Goal: Task Accomplishment & Management: Use online tool/utility

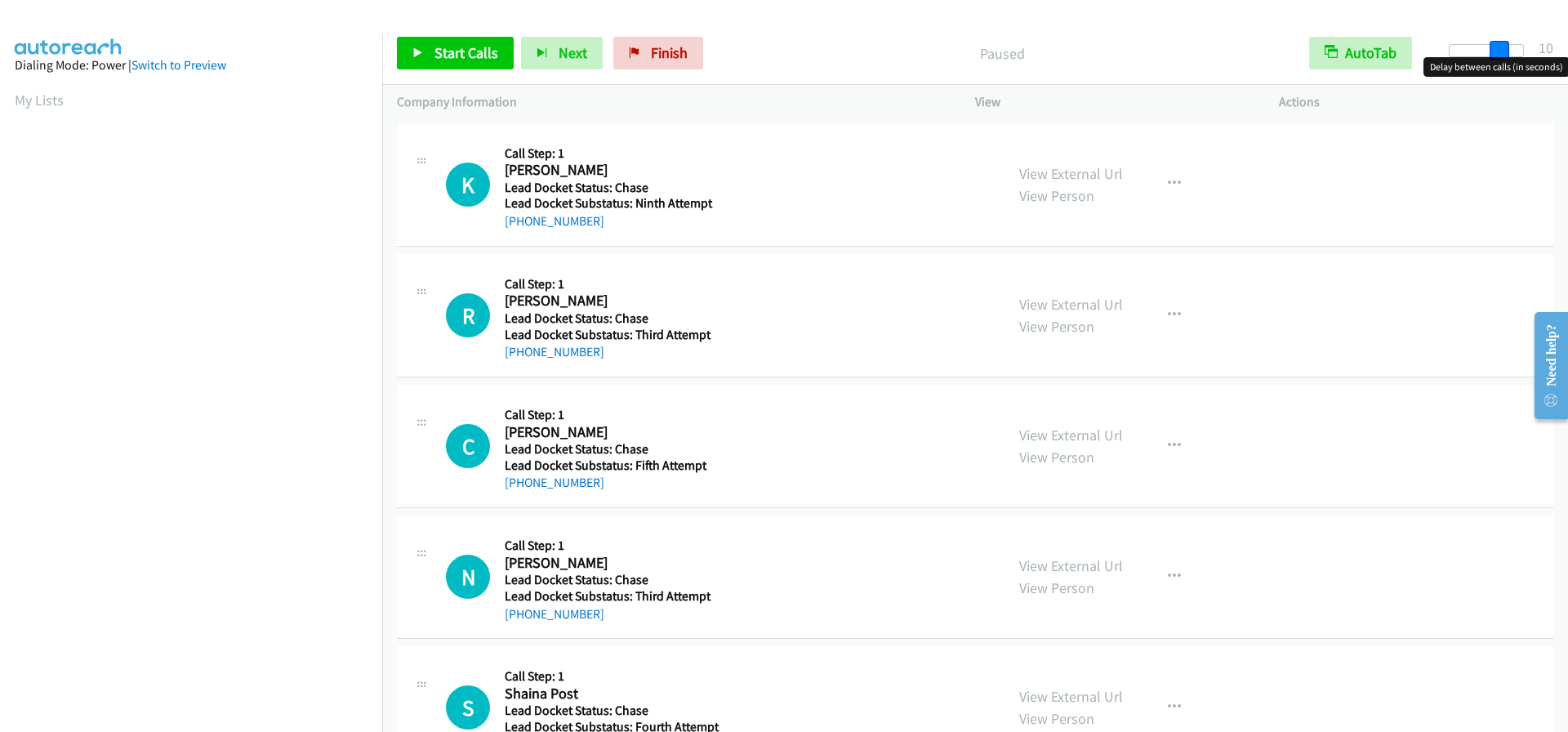
drag, startPoint x: 1459, startPoint y: 53, endPoint x: 1507, endPoint y: 72, distance: 51.6
click at [1507, 72] on body "Start Calls Pause Next Finish Paused AutoTab AutoTab 10 Company Information Inf…" at bounding box center [784, 38] width 1568 height 77
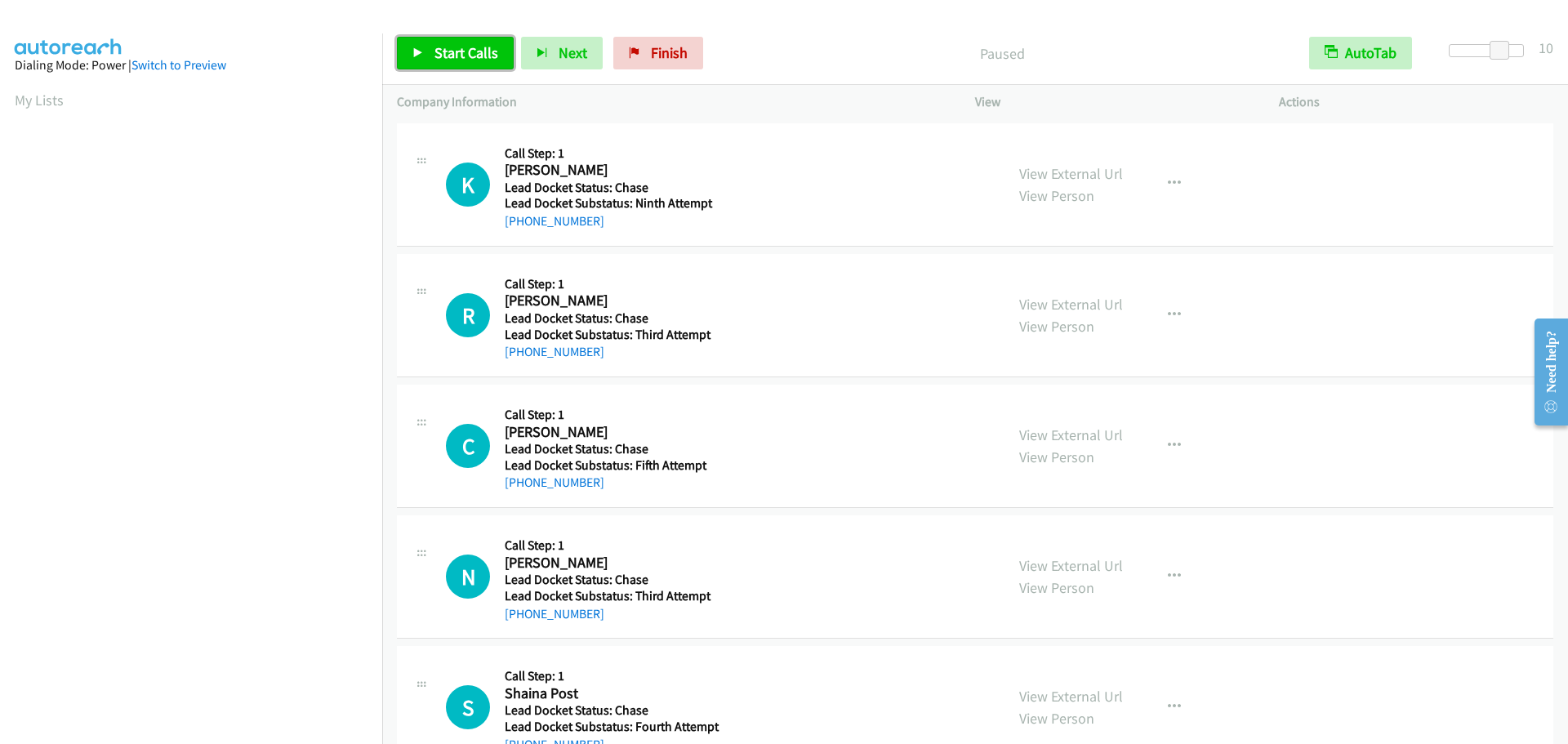
click at [450, 59] on span "Start Calls" at bounding box center [466, 52] width 63 height 19
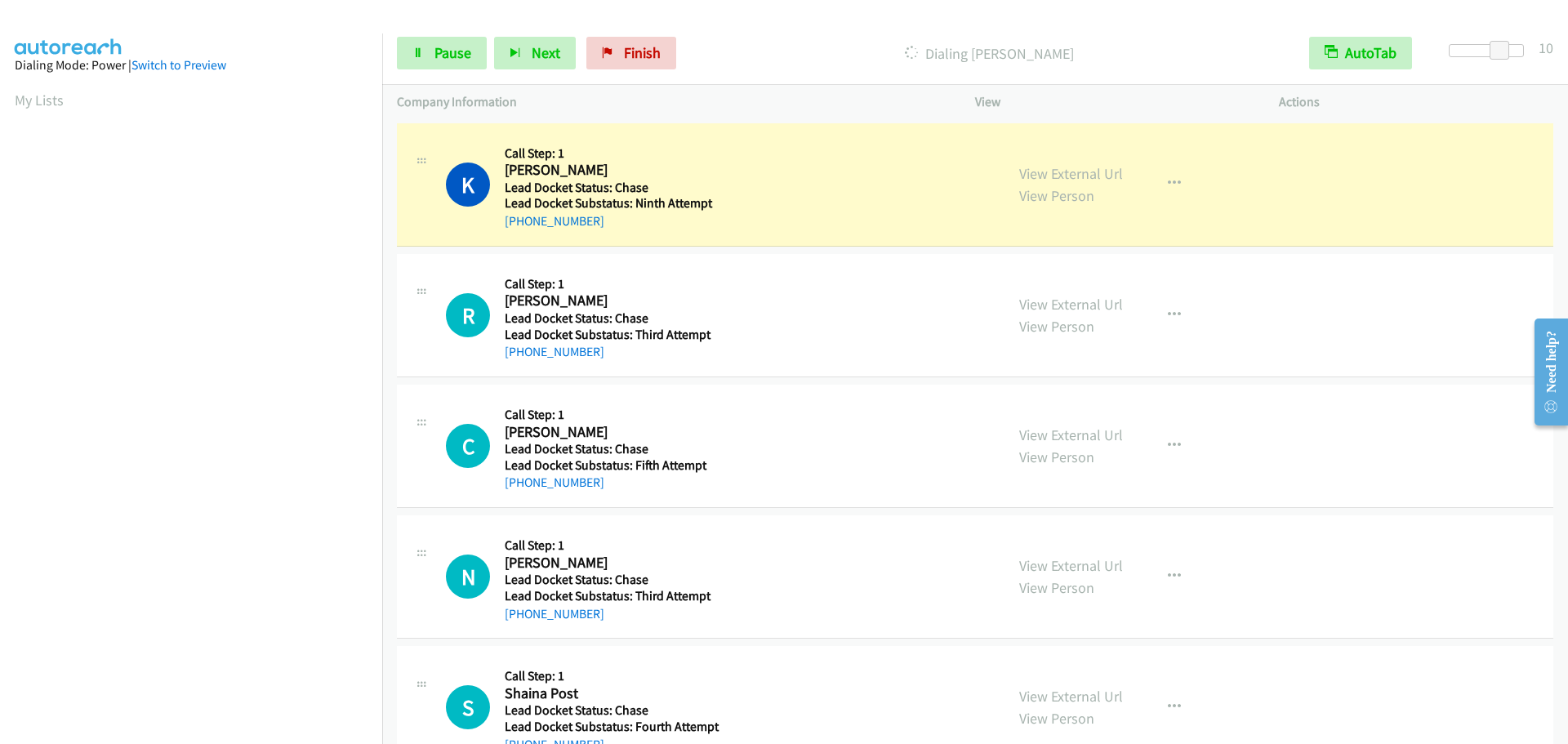
scroll to position [172, 0]
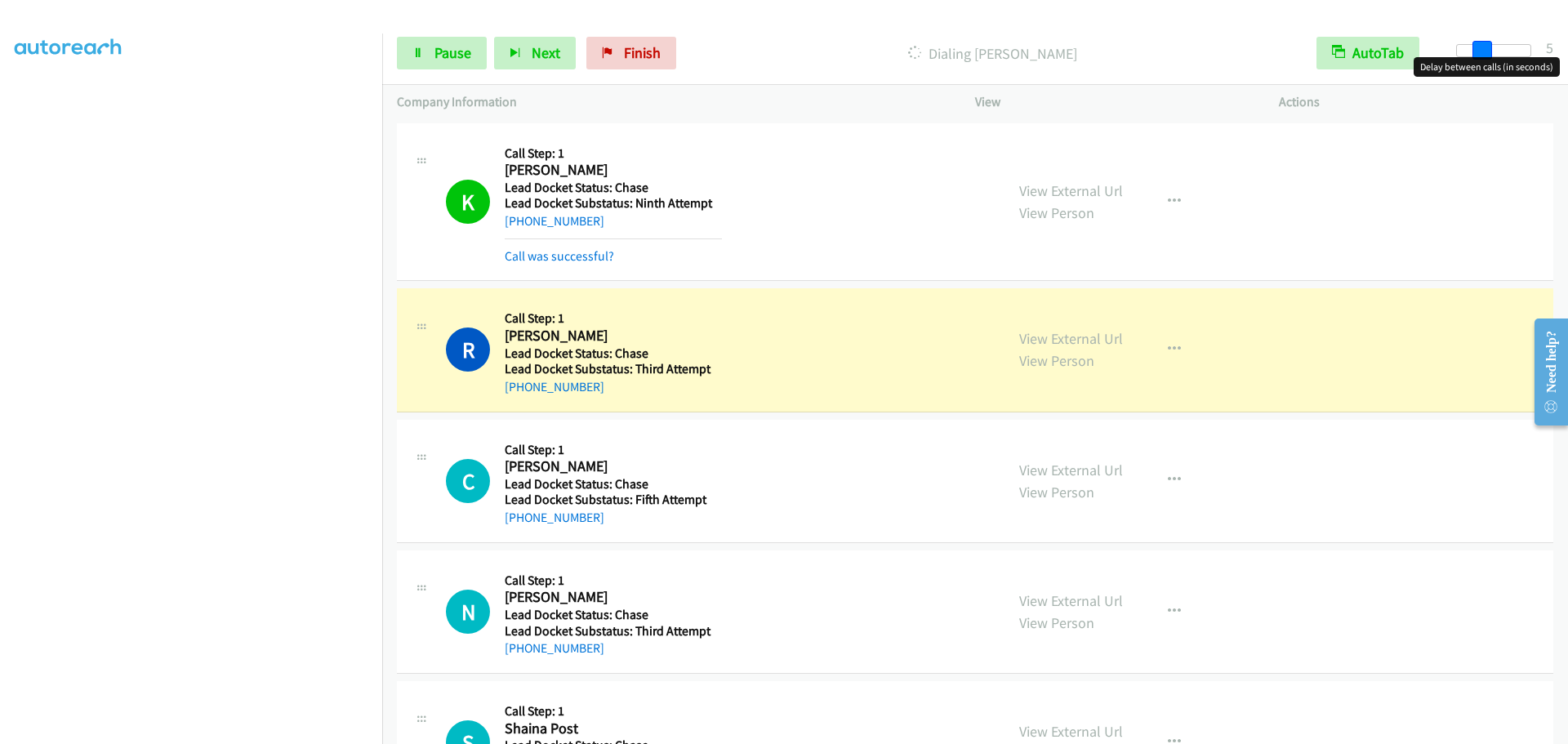
drag, startPoint x: 1495, startPoint y: 56, endPoint x: 1470, endPoint y: 65, distance: 26.6
click at [1470, 65] on body "Start Calls Pause Next Finish Dialing Robert Houk AutoTab AutoTab 5 Company Inf…" at bounding box center [784, 38] width 1568 height 77
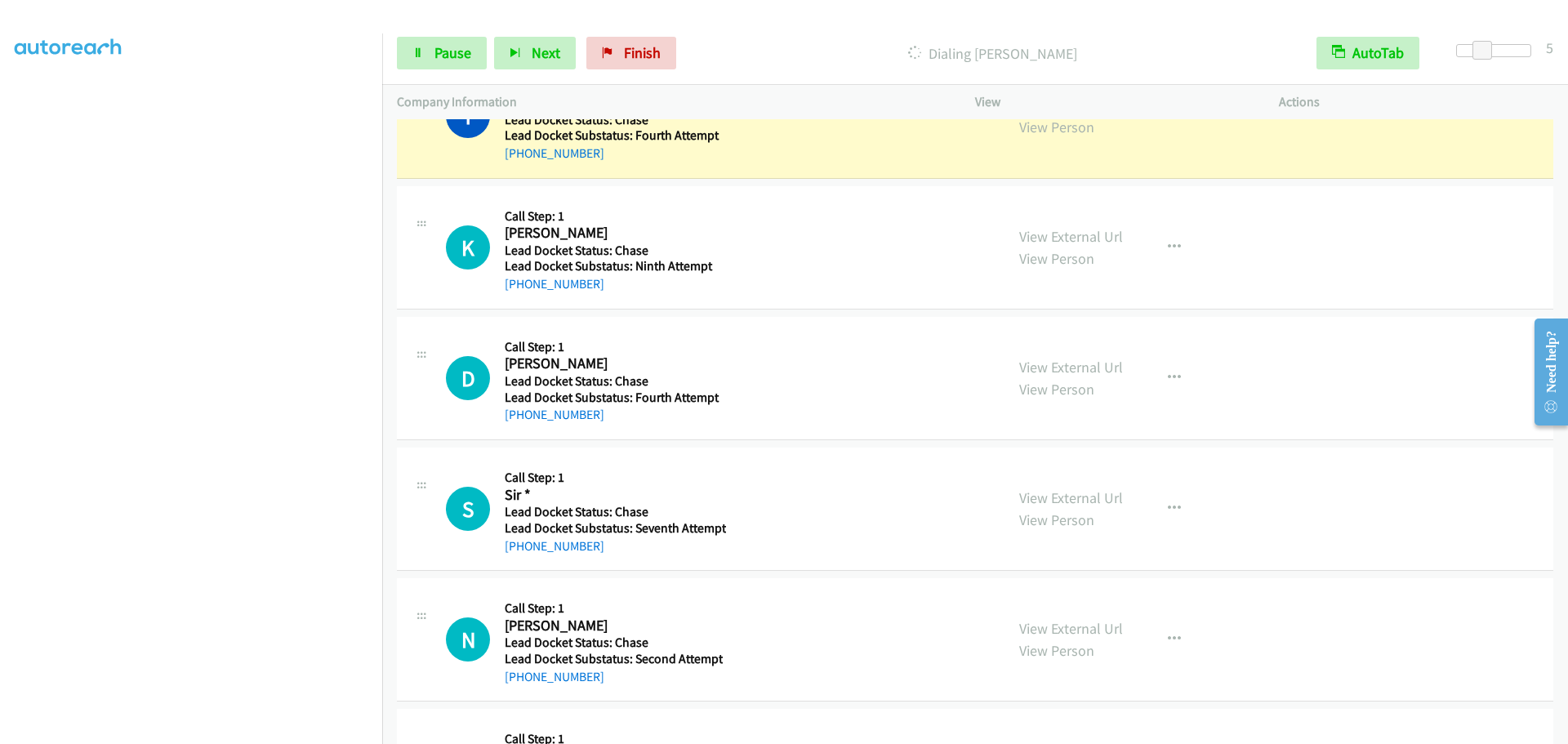
scroll to position [1080, 0]
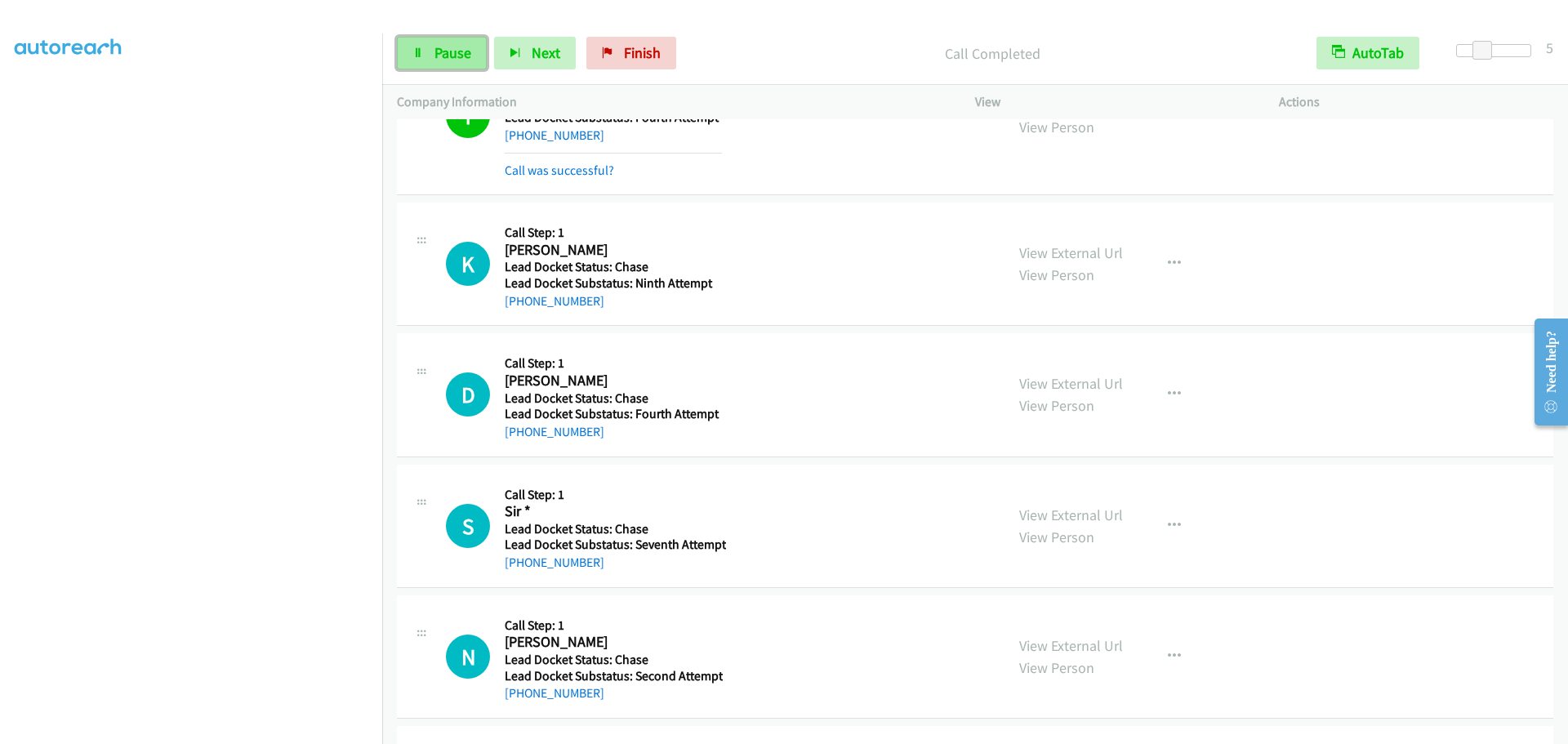
click at [452, 62] on span "Pause" at bounding box center [452, 52] width 36 height 19
click at [451, 51] on span "Start Calls" at bounding box center [466, 52] width 63 height 19
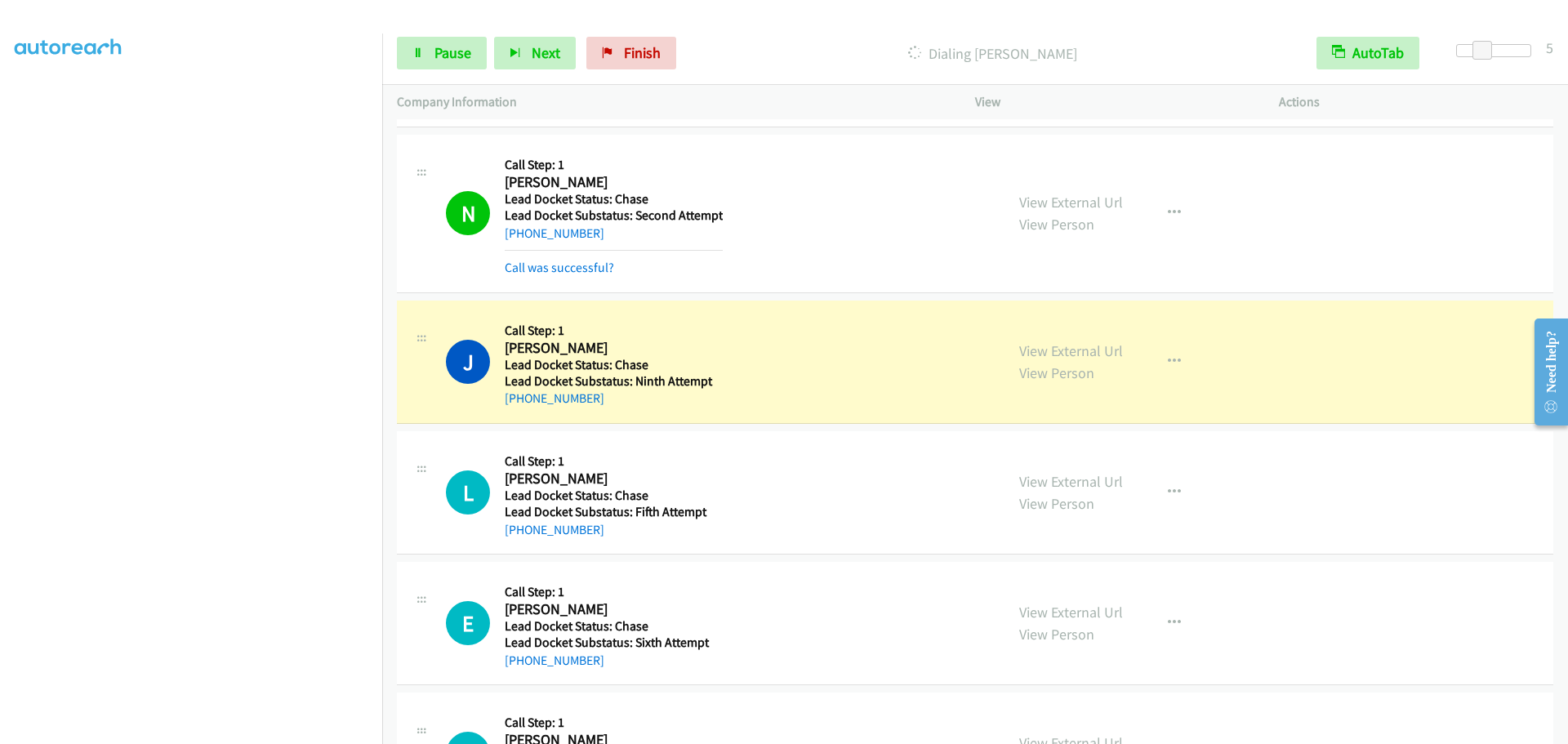
scroll to position [1691, 0]
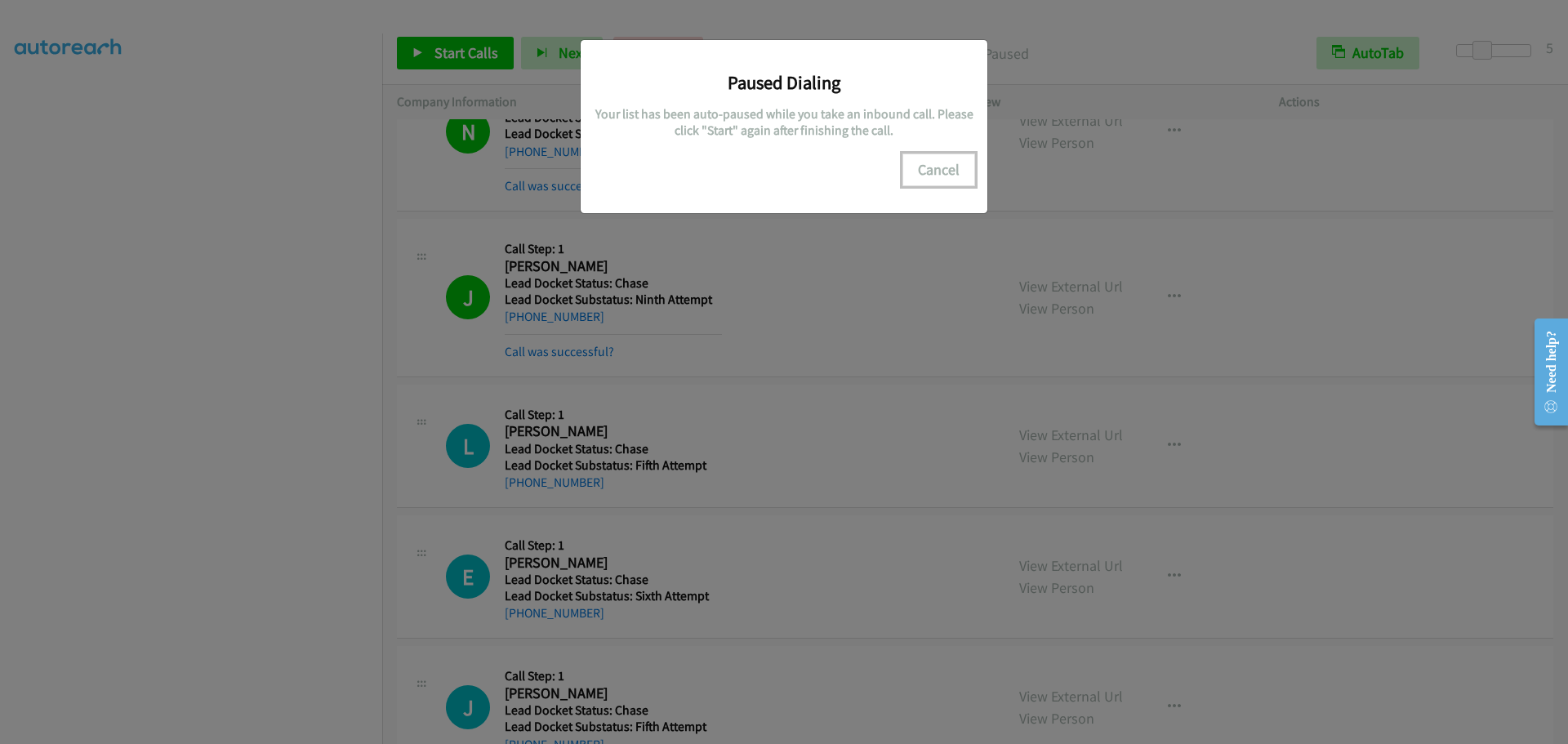
click at [930, 167] on button "Cancel" at bounding box center [939, 170] width 73 height 33
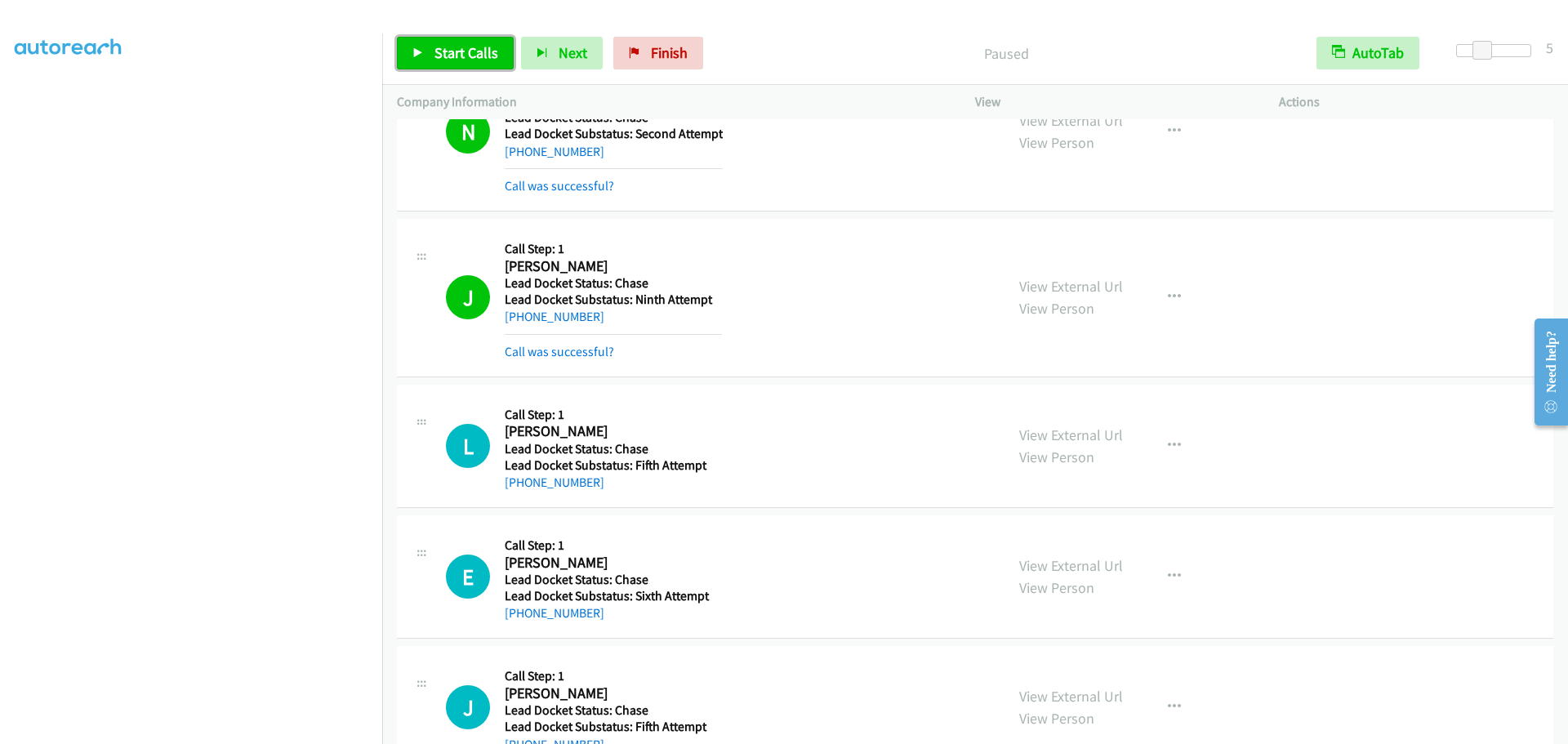
click at [430, 60] on link "Start Calls" at bounding box center [455, 52] width 117 height 33
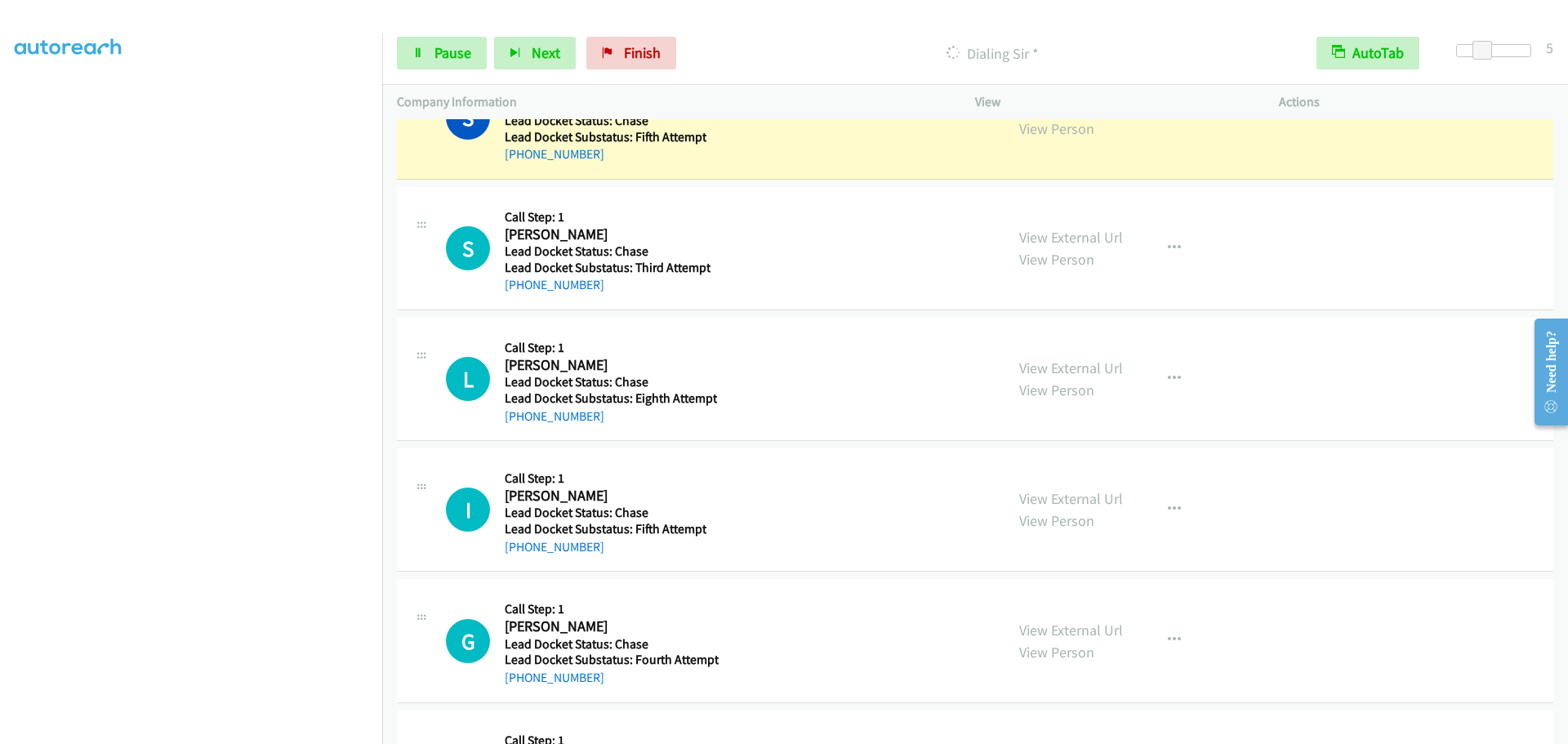
scroll to position [3062, 0]
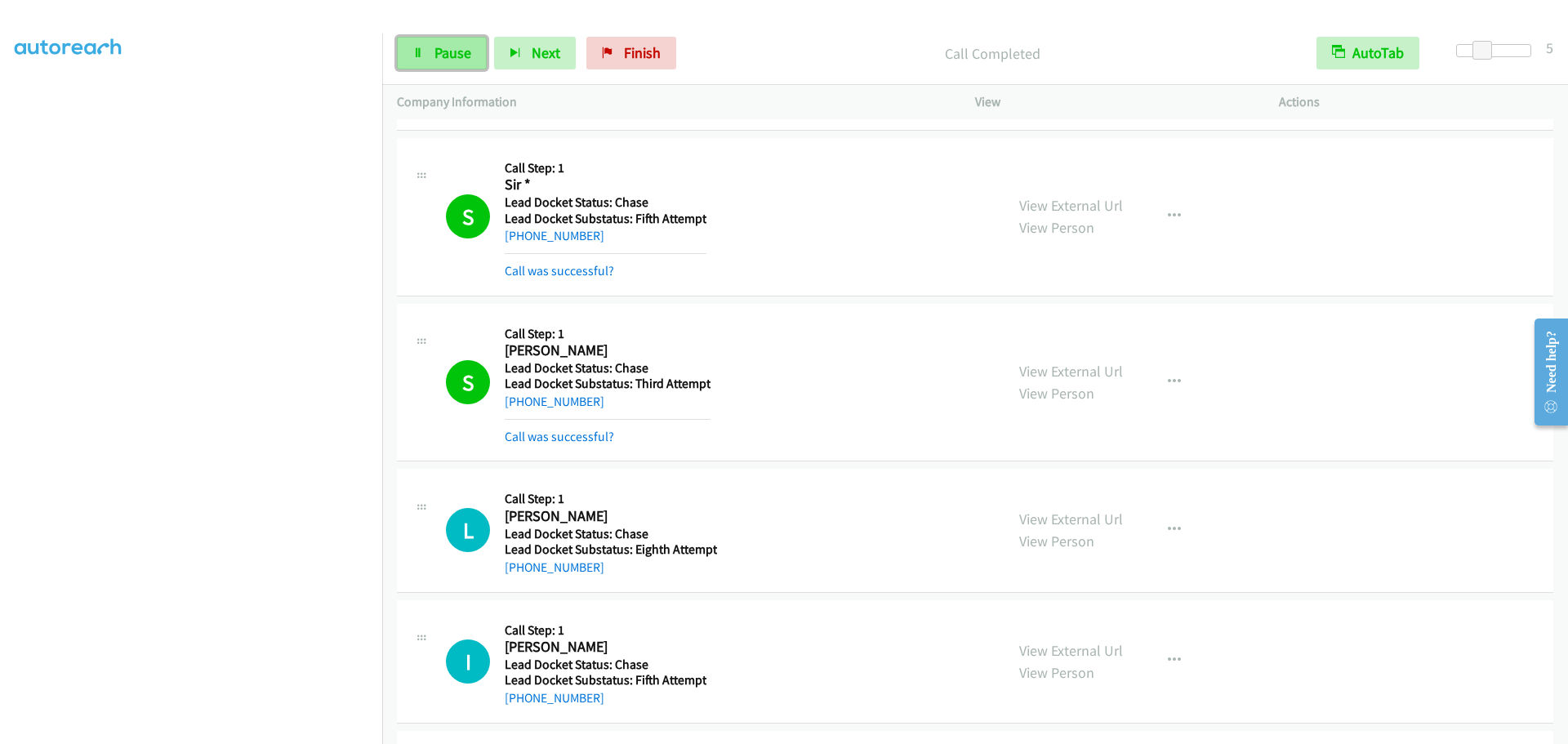
click at [430, 43] on link "Pause" at bounding box center [442, 52] width 90 height 33
click at [436, 51] on span "Start Calls" at bounding box center [466, 52] width 63 height 19
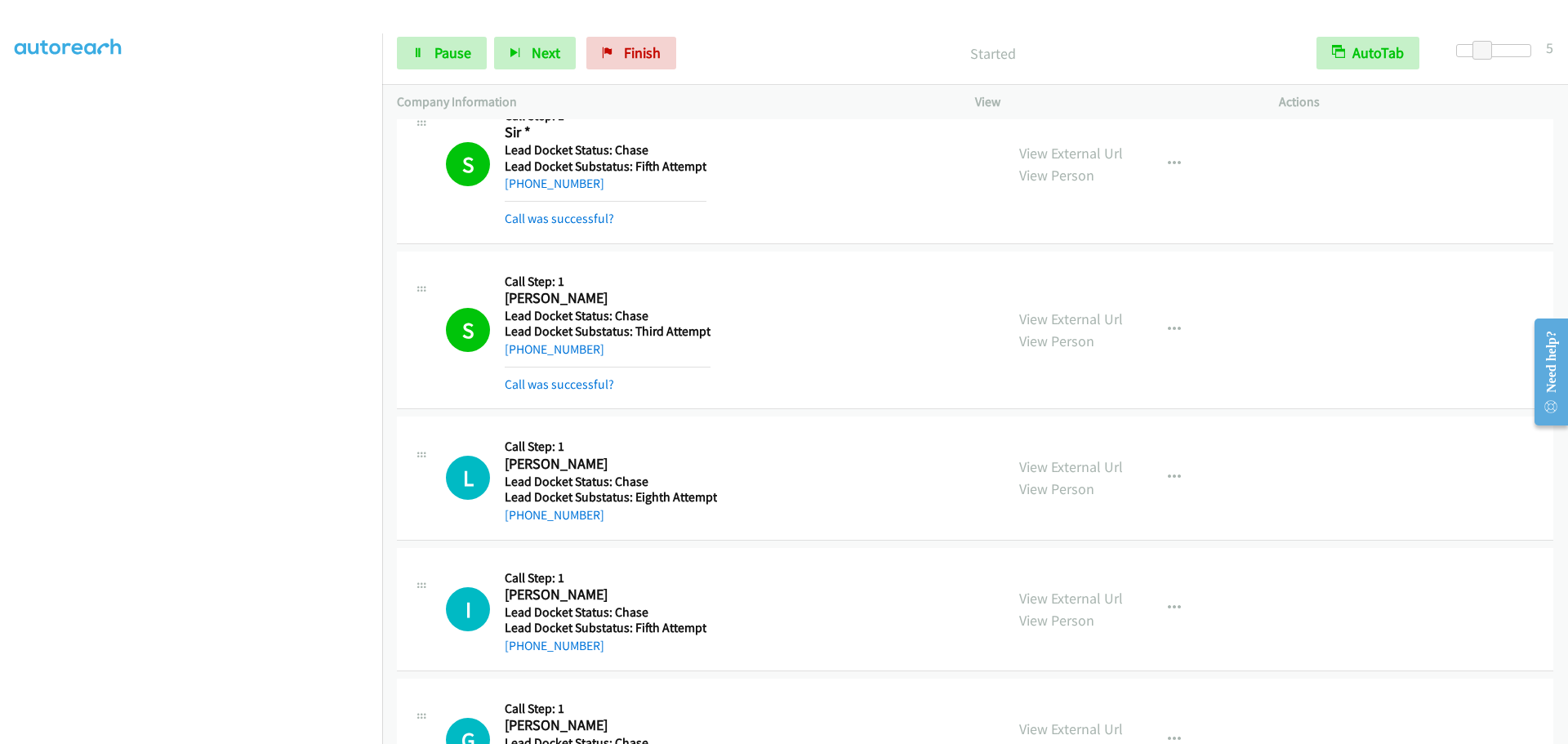
scroll to position [3225, 0]
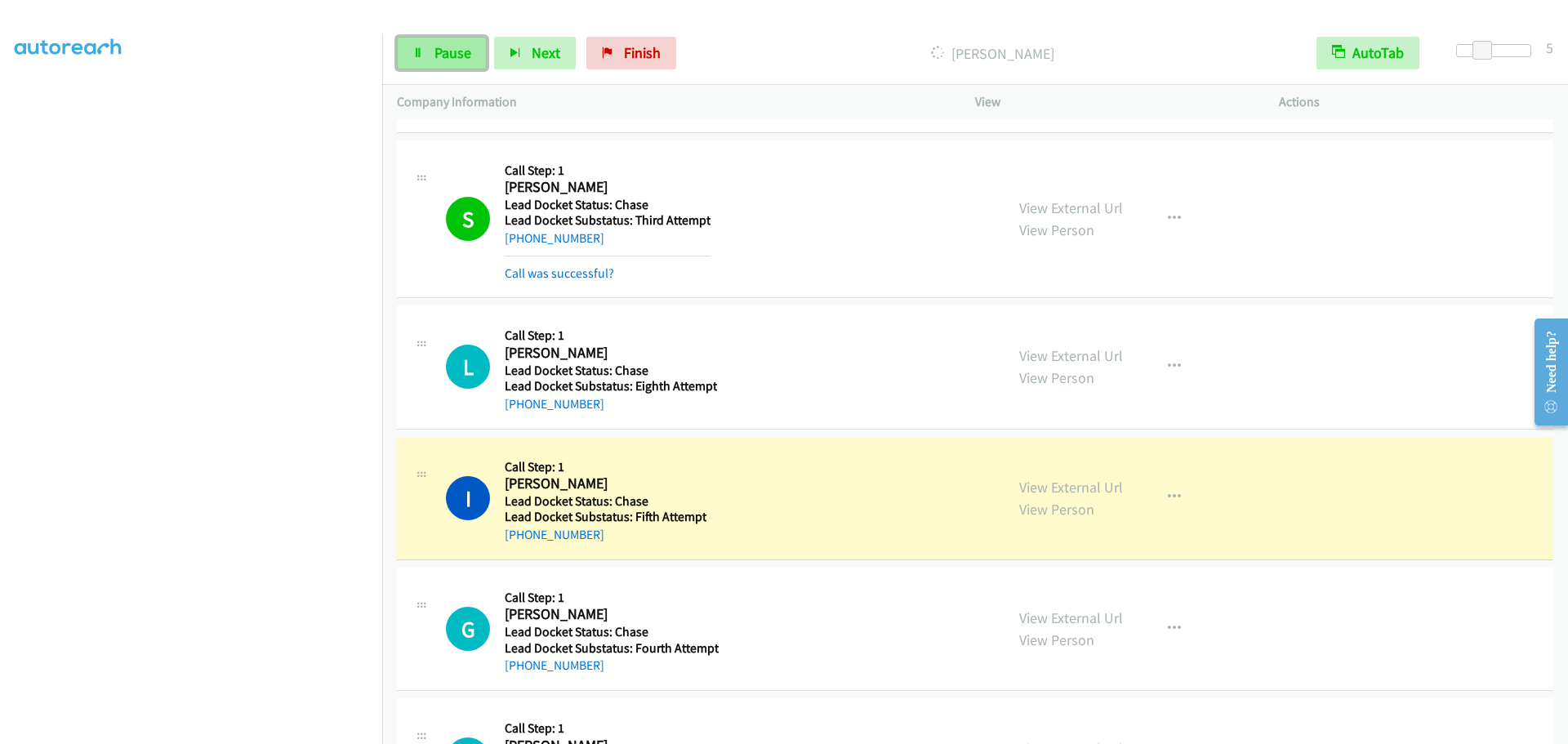
click at [422, 56] on icon at bounding box center [418, 54] width 11 height 11
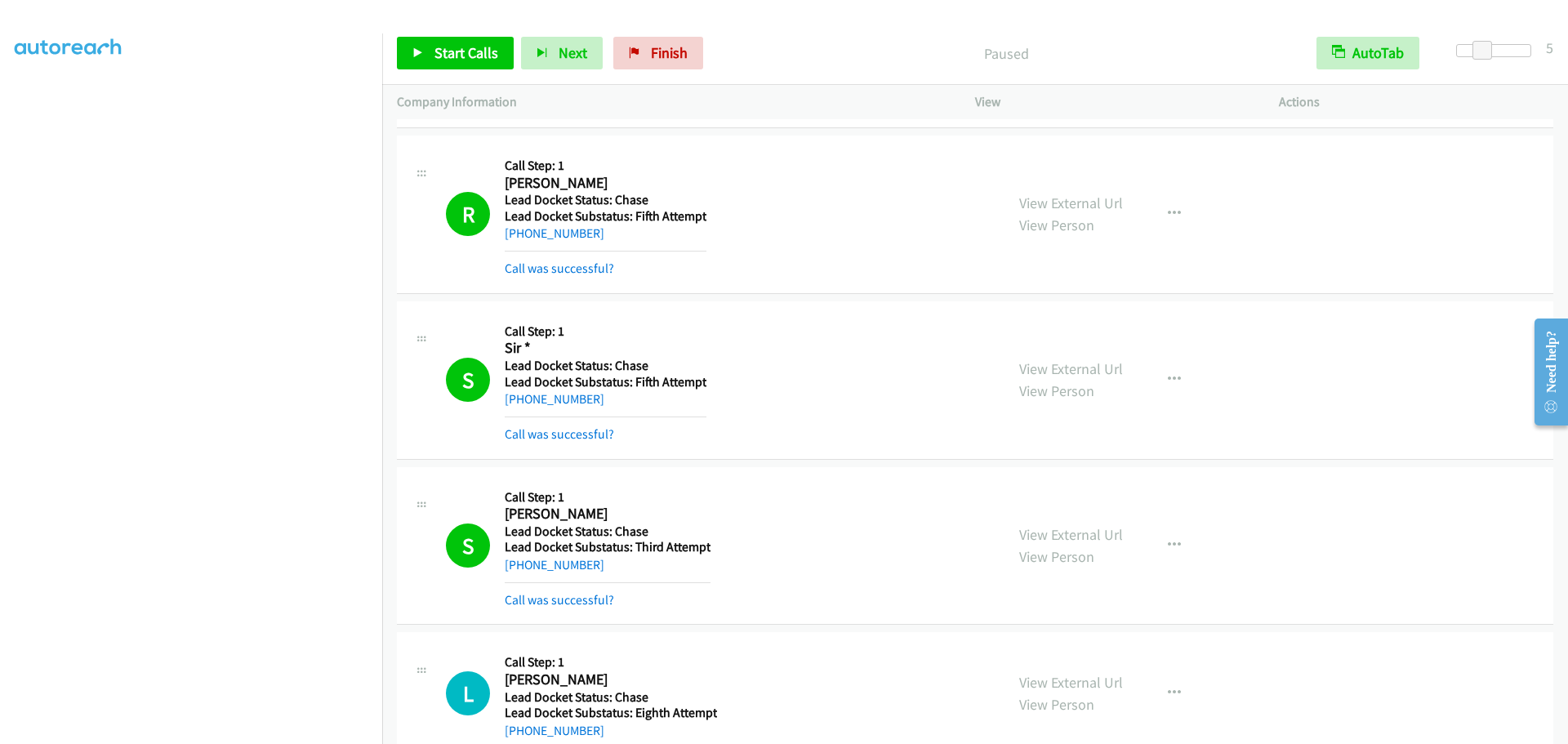
scroll to position [2980, 0]
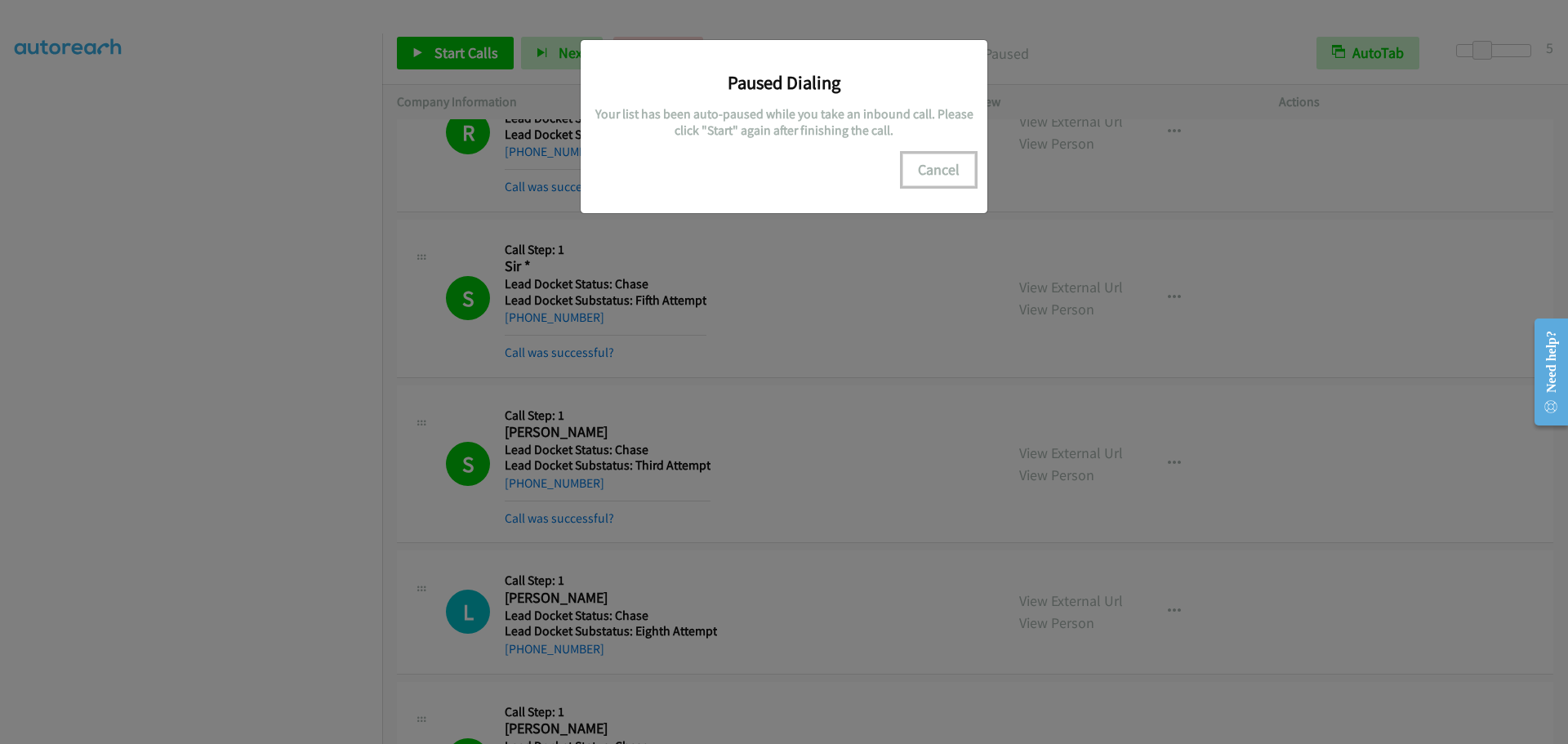
click at [923, 176] on button "Cancel" at bounding box center [939, 170] width 73 height 33
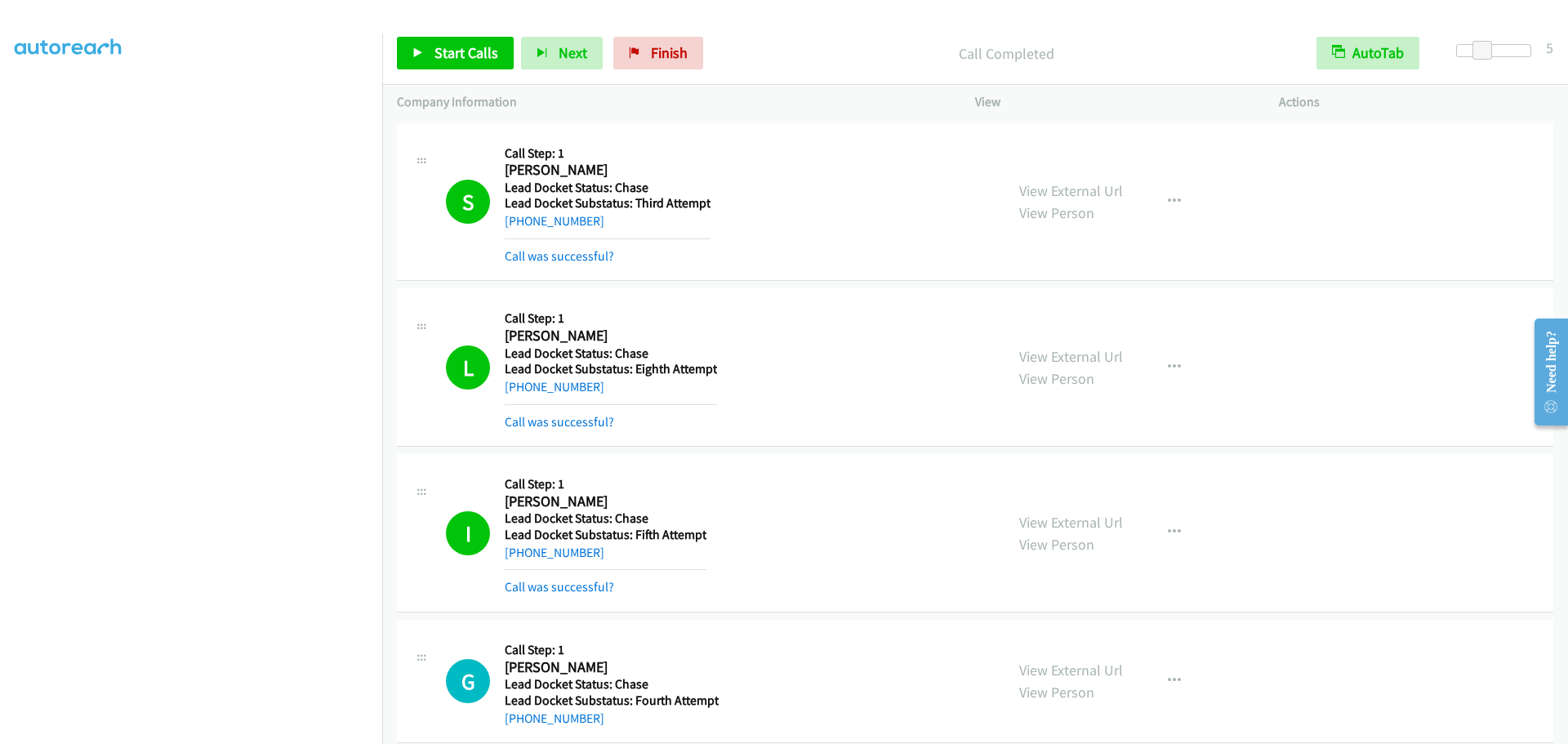
scroll to position [3307, 0]
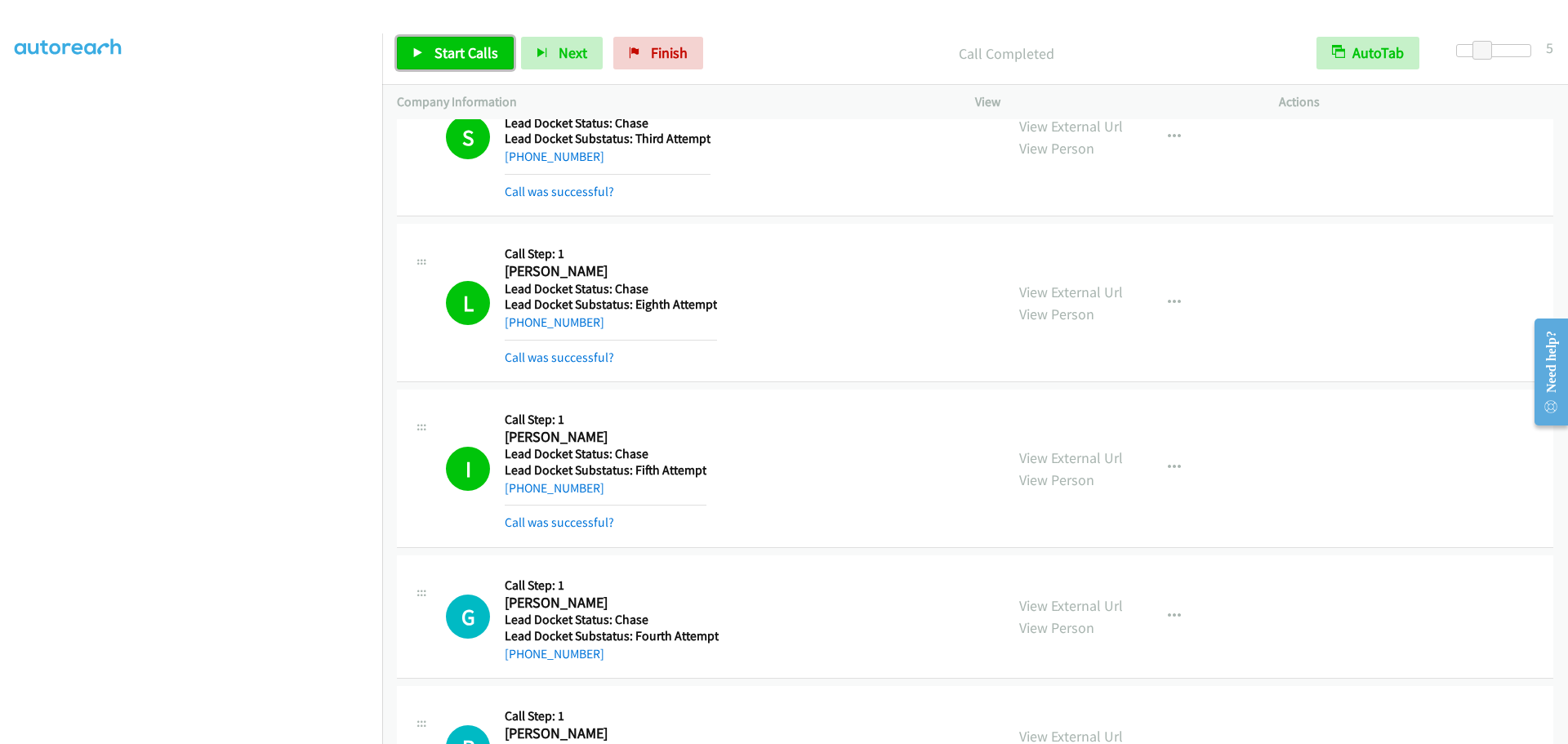
click at [445, 59] on span "Start Calls" at bounding box center [466, 52] width 63 height 19
click at [432, 45] on link "Pause" at bounding box center [442, 52] width 90 height 33
click at [586, 519] on link "Call was successful?" at bounding box center [559, 522] width 109 height 16
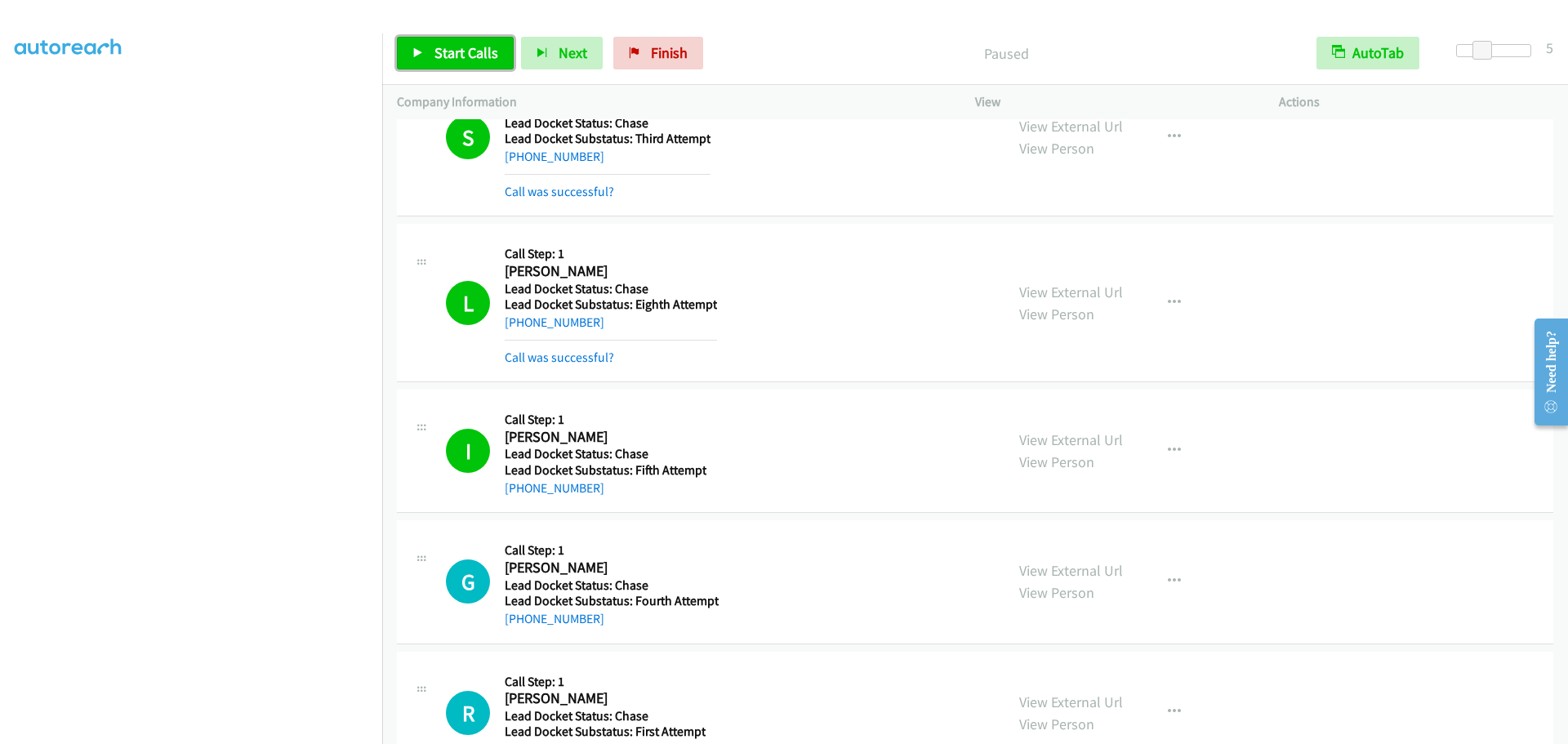
click at [467, 55] on span "Start Calls" at bounding box center [466, 52] width 63 height 19
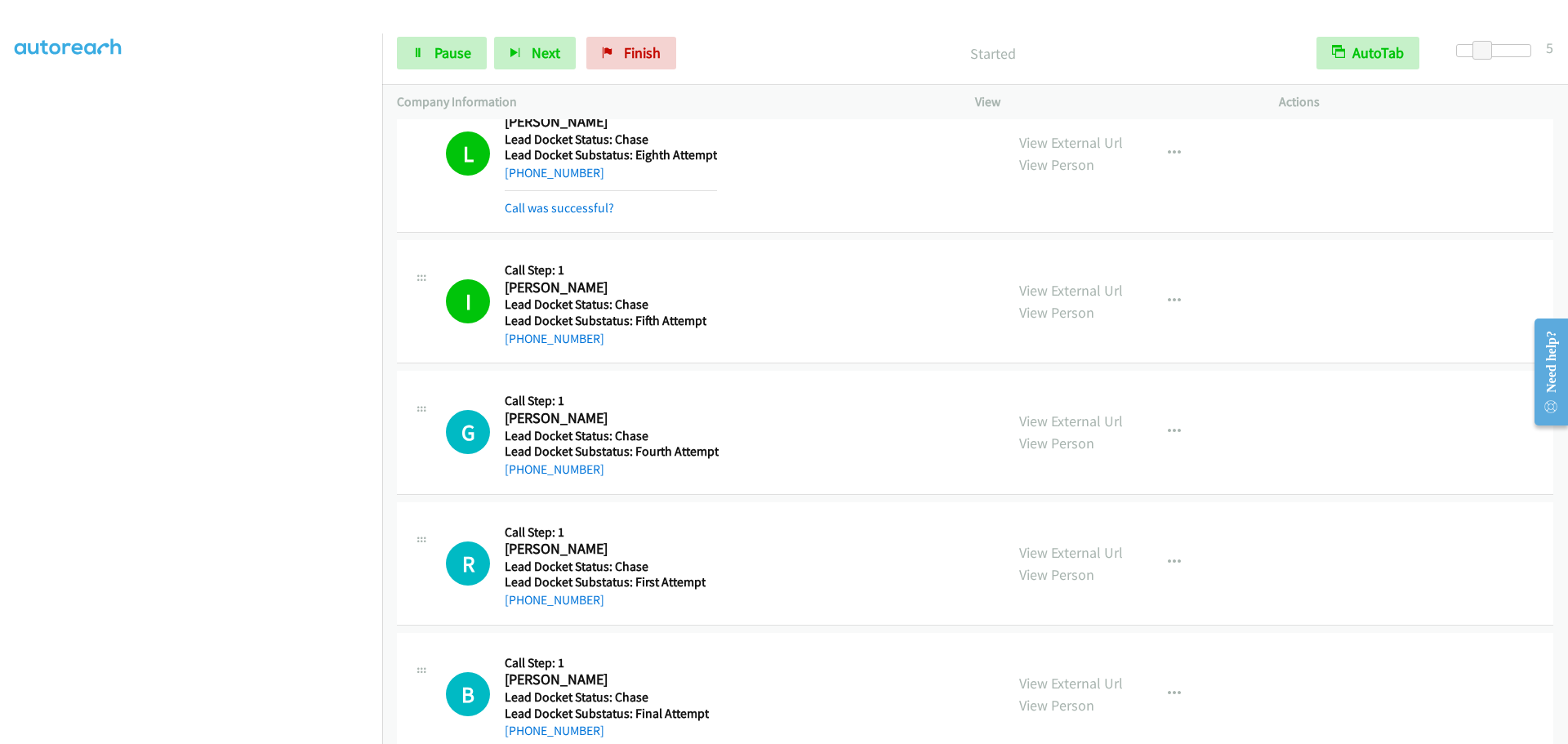
scroll to position [3470, 0]
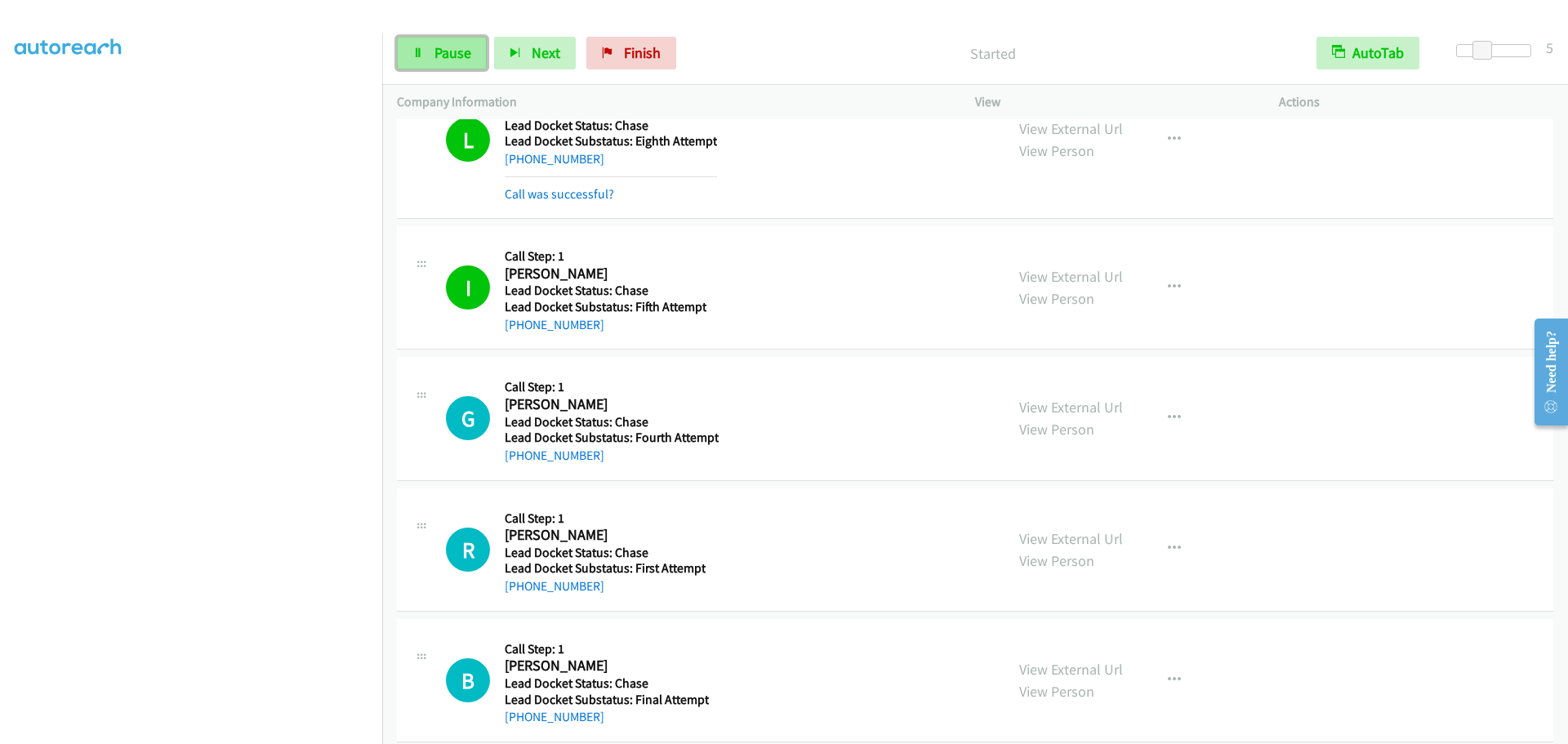
click at [461, 48] on span "Pause" at bounding box center [452, 52] width 36 height 19
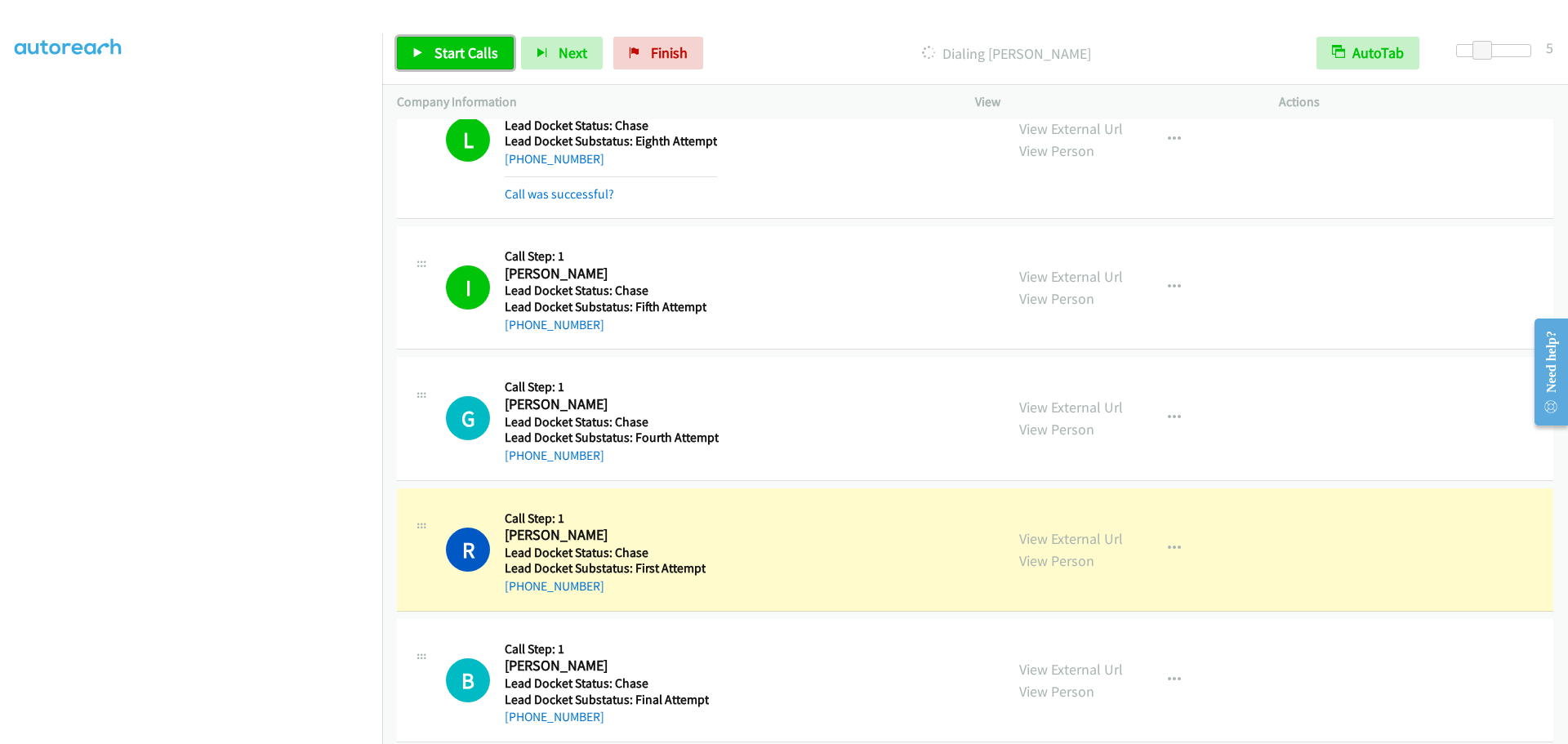
click at [443, 60] on span "Start Calls" at bounding box center [466, 52] width 63 height 19
click at [437, 45] on span "Pause" at bounding box center [452, 52] width 36 height 19
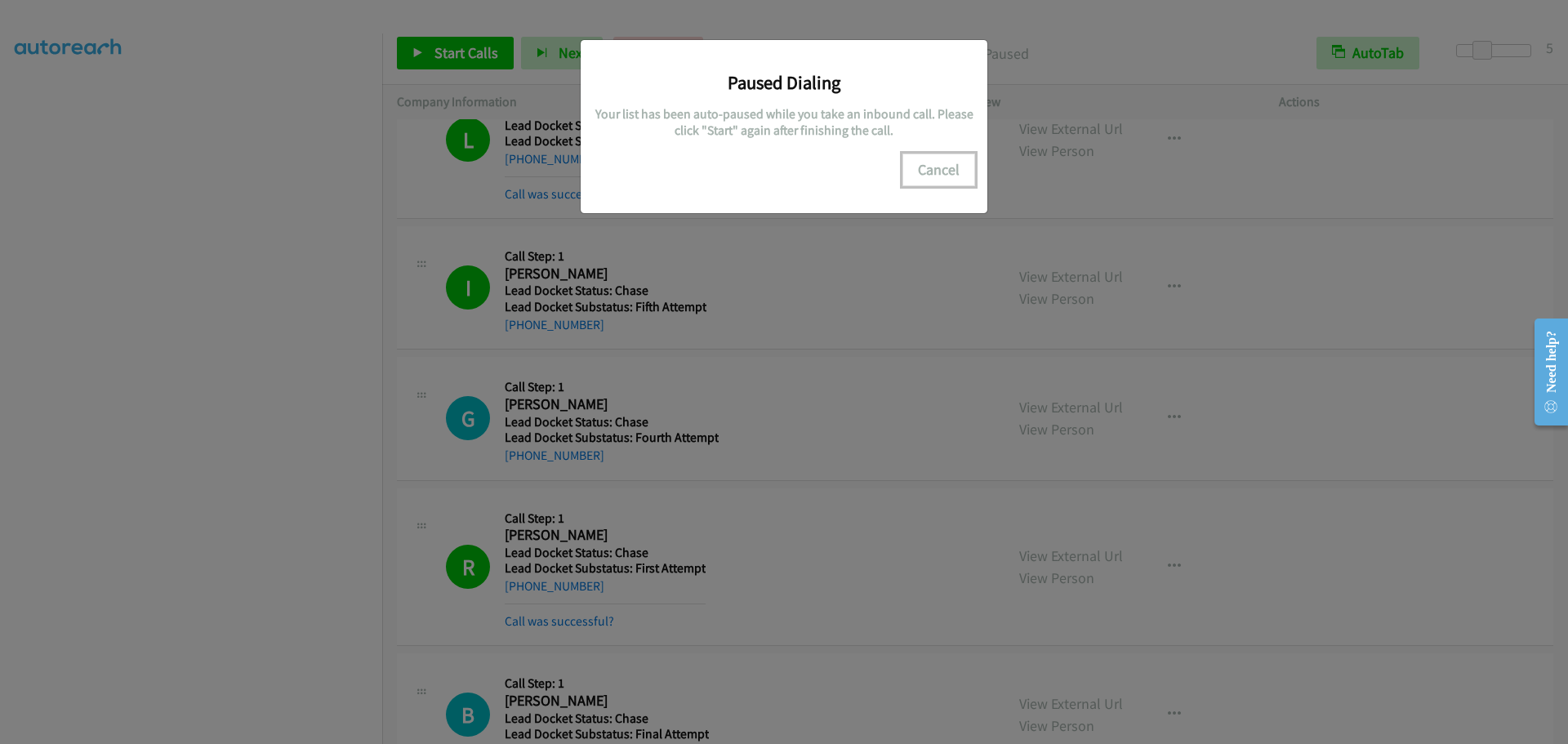
click at [949, 185] on button "Cancel" at bounding box center [939, 170] width 73 height 33
click at [930, 172] on button "Cancel" at bounding box center [939, 170] width 73 height 33
click at [937, 171] on button "Cancel" at bounding box center [939, 170] width 73 height 33
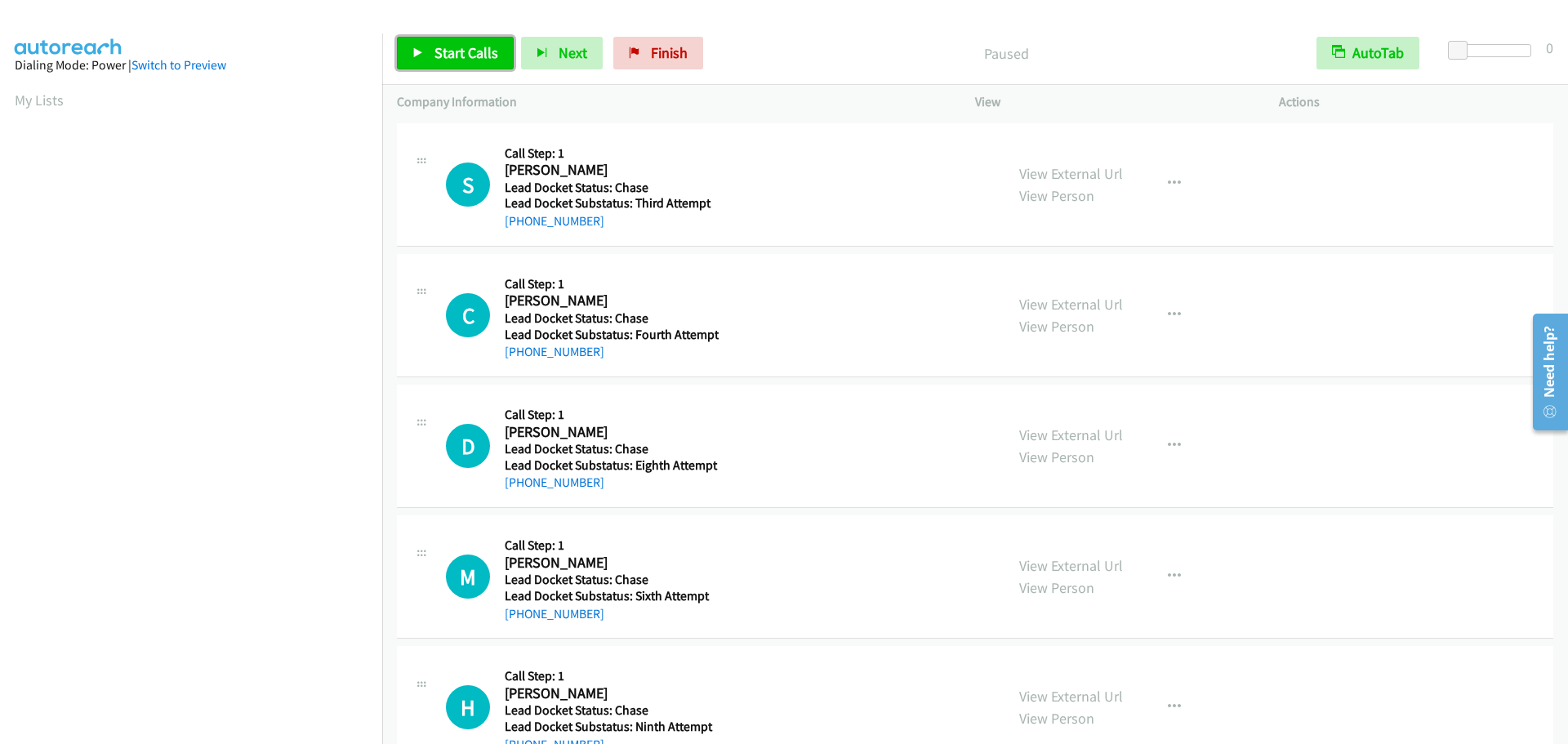
click at [428, 44] on link "Start Calls" at bounding box center [455, 52] width 117 height 33
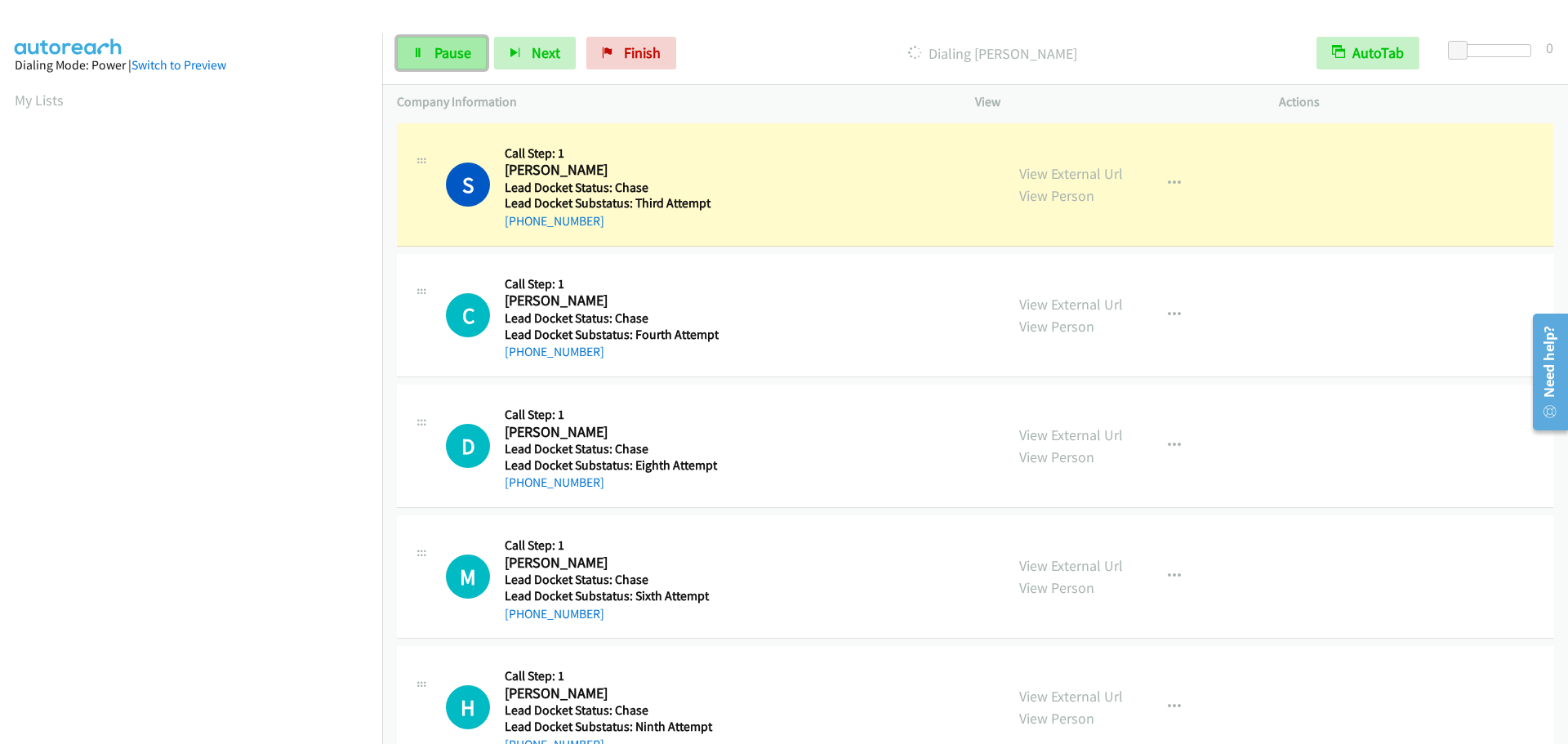
click at [439, 48] on span "Pause" at bounding box center [452, 52] width 36 height 19
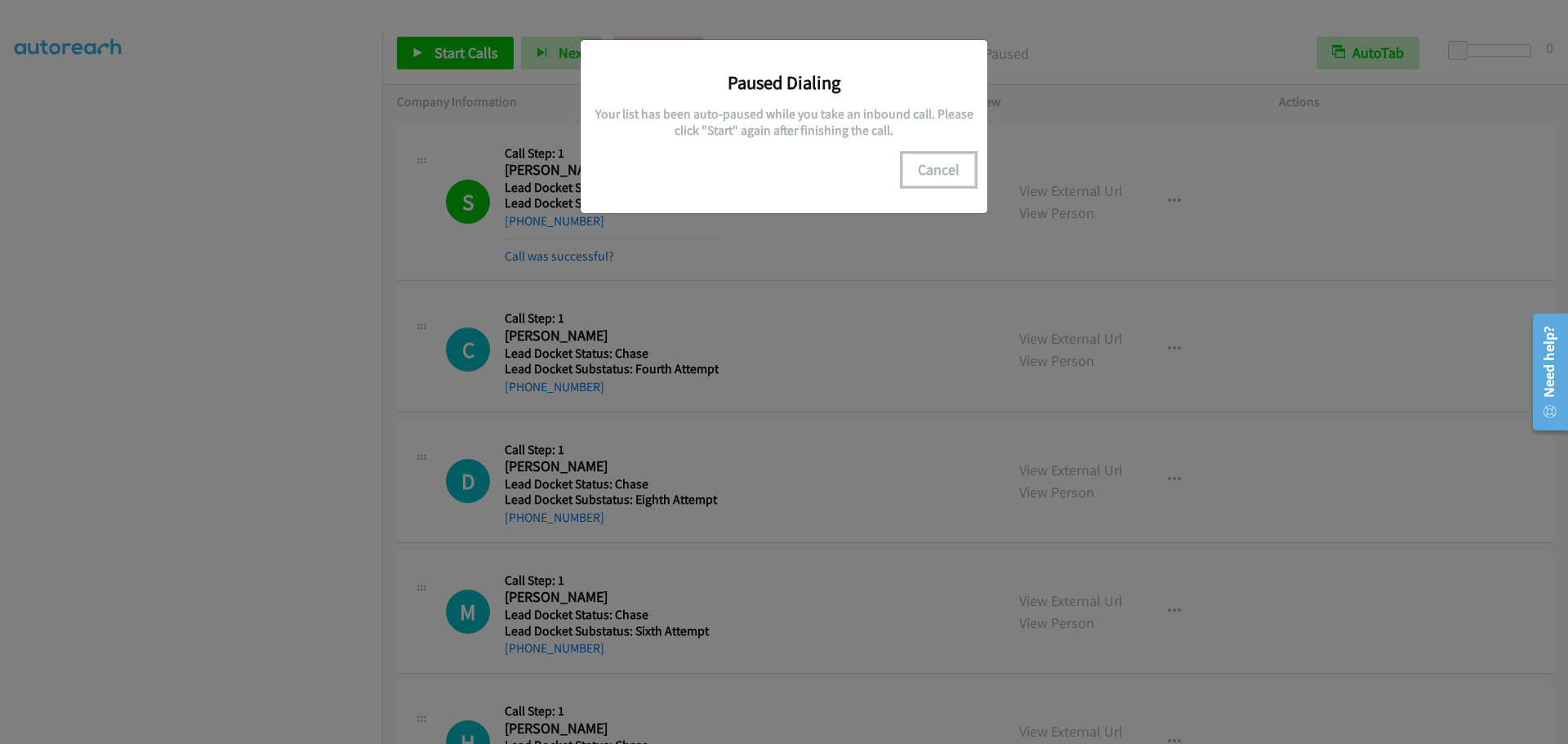
click at [944, 165] on button "Cancel" at bounding box center [939, 170] width 73 height 33
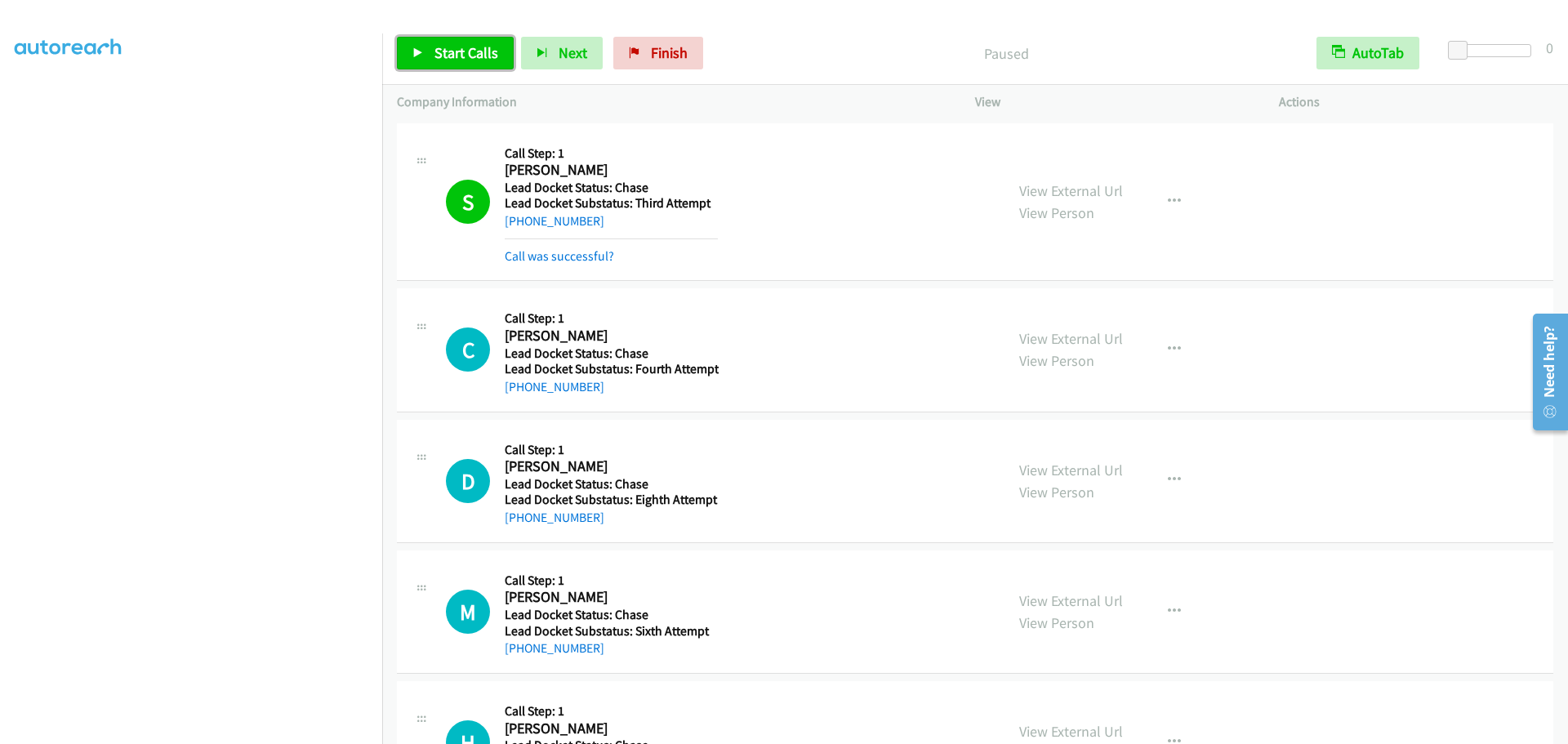
click at [465, 52] on span "Start Calls" at bounding box center [466, 52] width 63 height 19
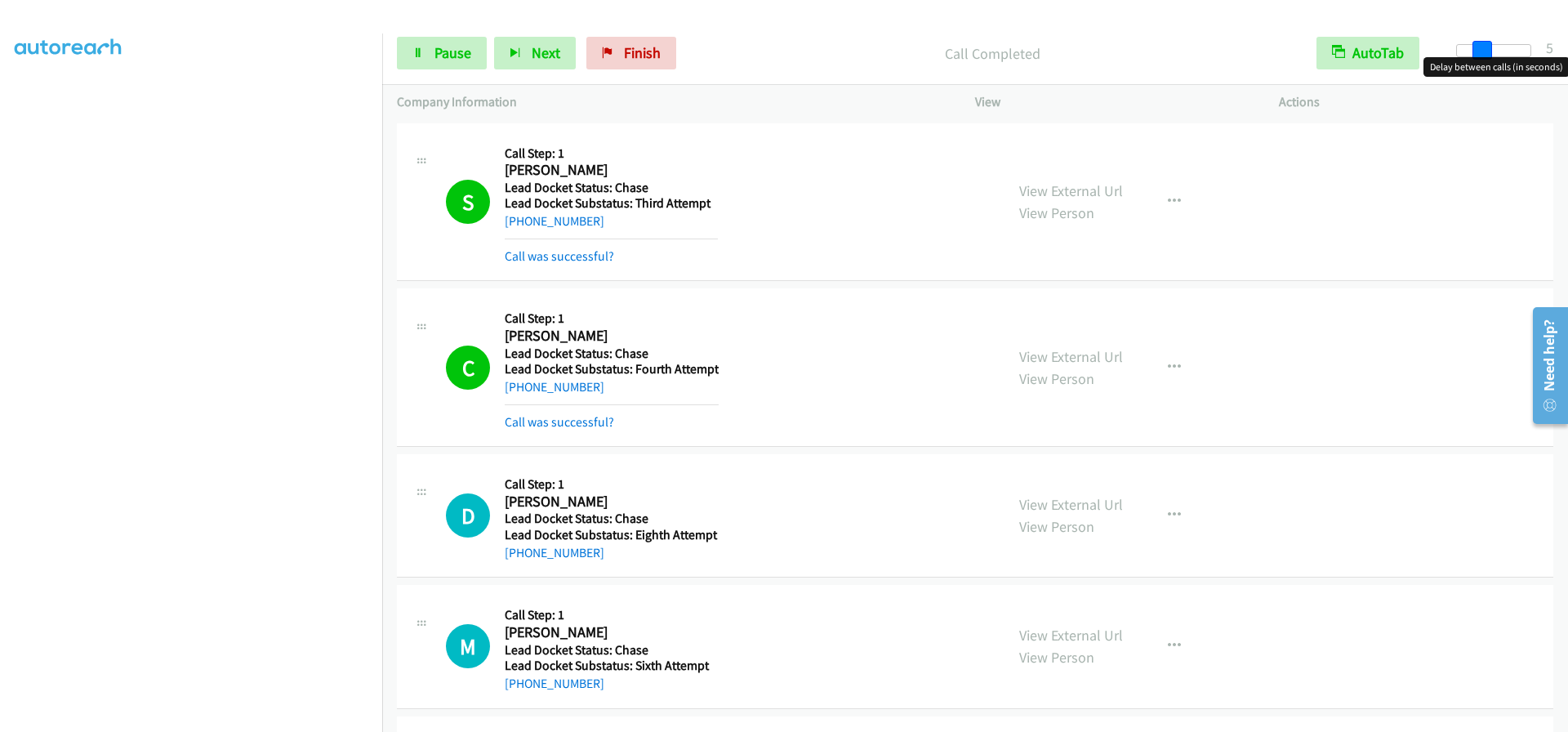
drag, startPoint x: 1463, startPoint y: 49, endPoint x: 1486, endPoint y: 58, distance: 24.7
click at [1486, 58] on body "Start Calls Pause Next Finish Call Completed AutoTab AutoTab 5 Company Informat…" at bounding box center [784, 38] width 1568 height 77
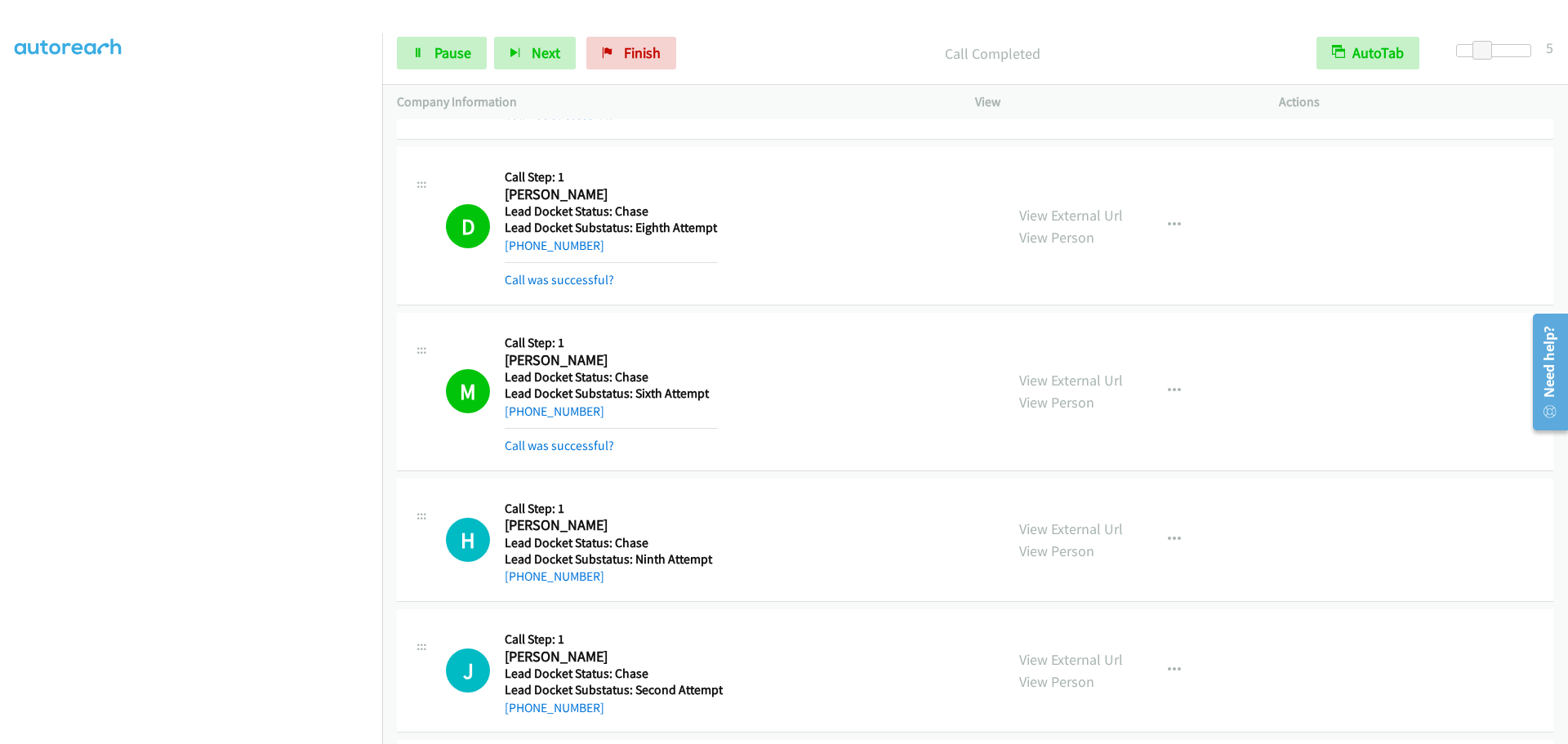
scroll to position [572, 0]
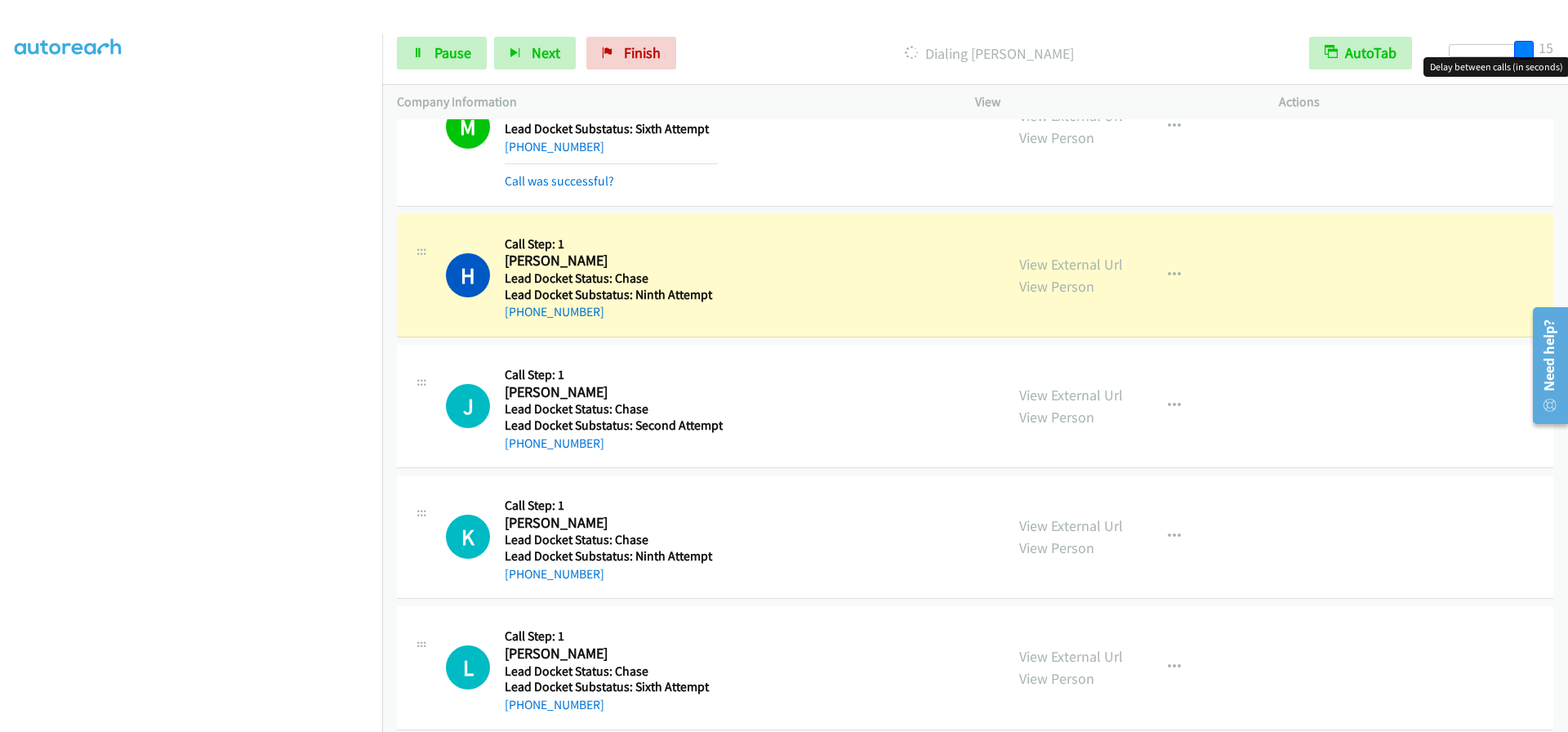
drag, startPoint x: 1487, startPoint y: 52, endPoint x: 1547, endPoint y: 54, distance: 60.0
click at [1547, 54] on div "Start Calls Pause Next Finish Dialing [PERSON_NAME] AutoTab AutoTab 15" at bounding box center [976, 53] width 1186 height 62
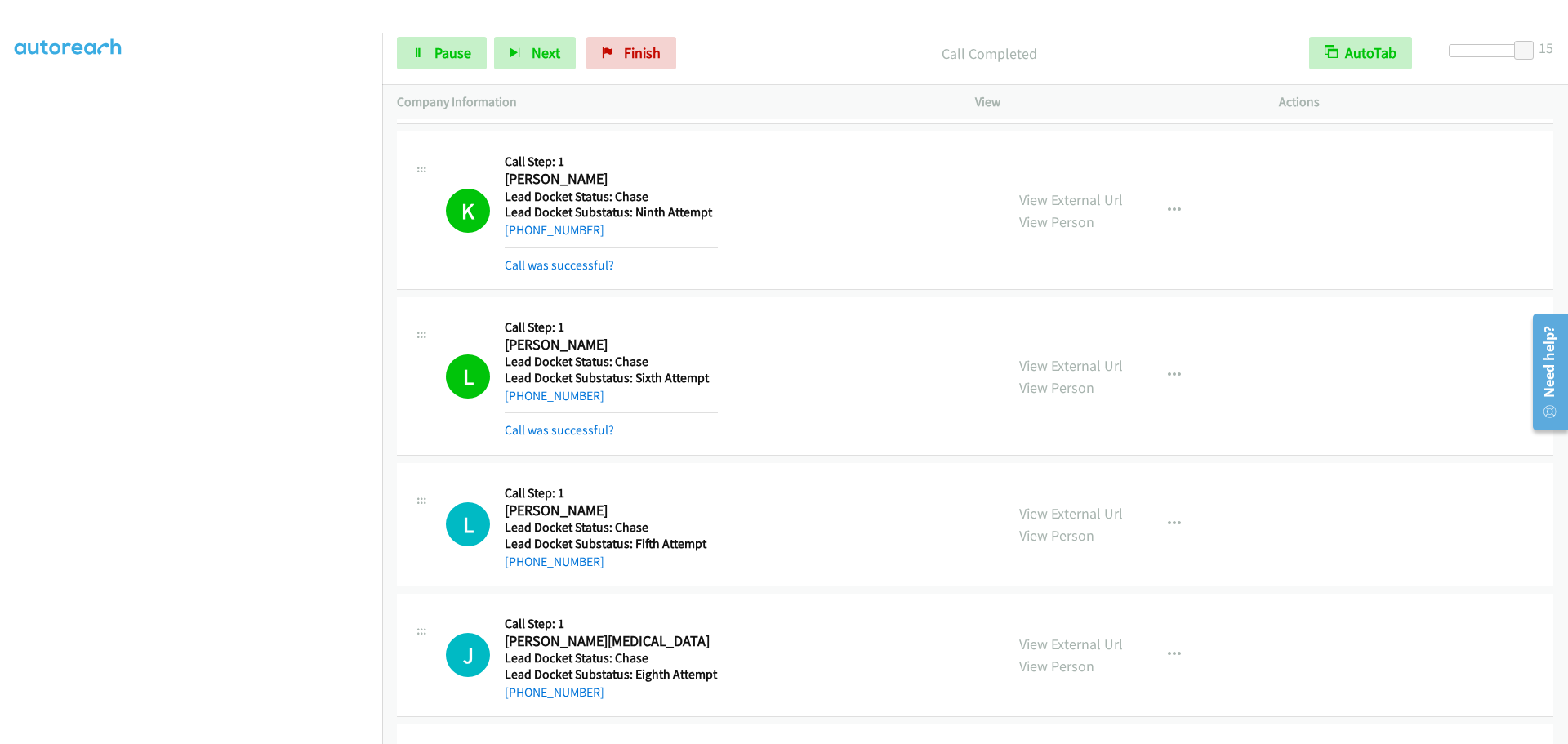
scroll to position [1061, 0]
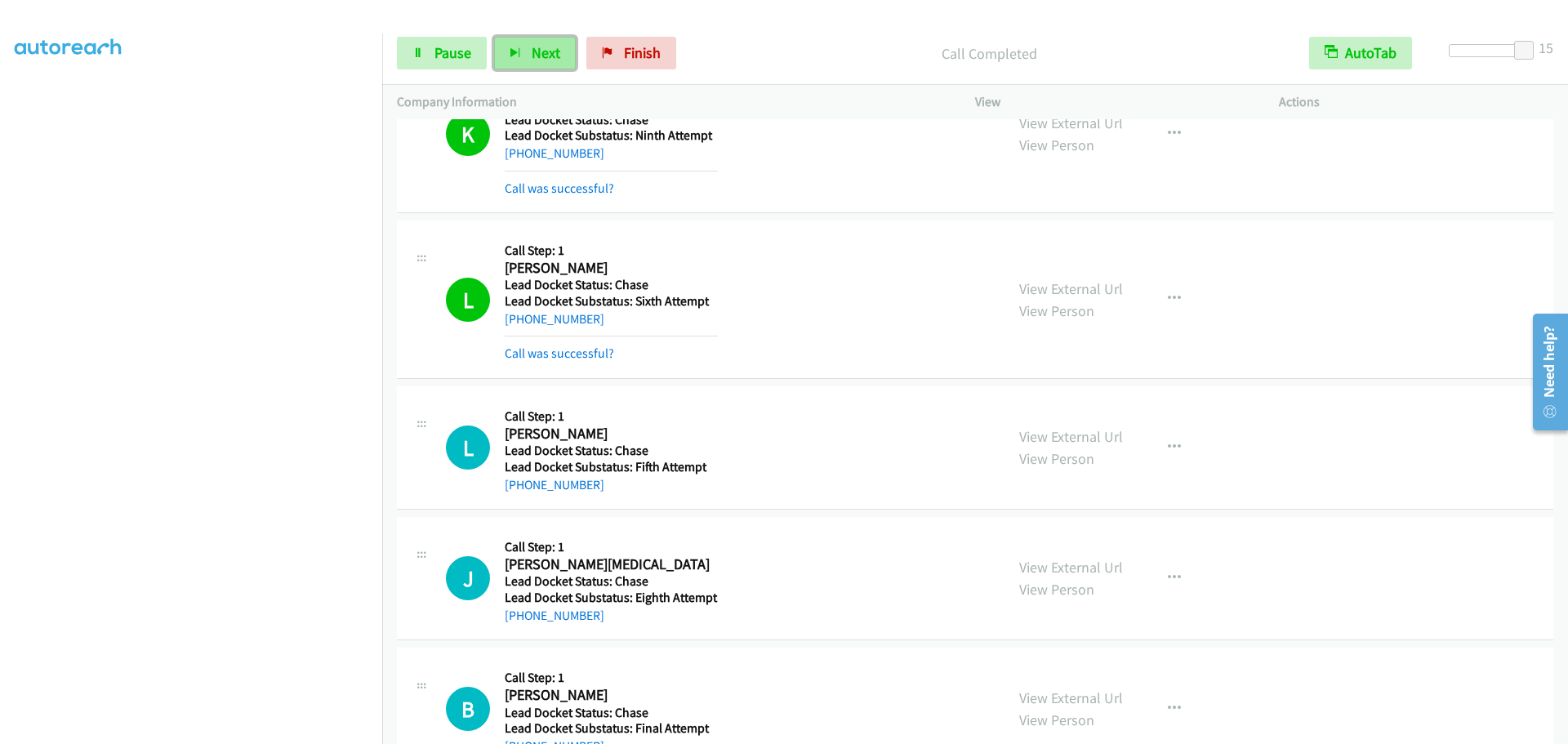
click at [534, 62] on span "Next" at bounding box center [546, 52] width 29 height 19
click at [527, 51] on button "Next" at bounding box center [535, 52] width 82 height 33
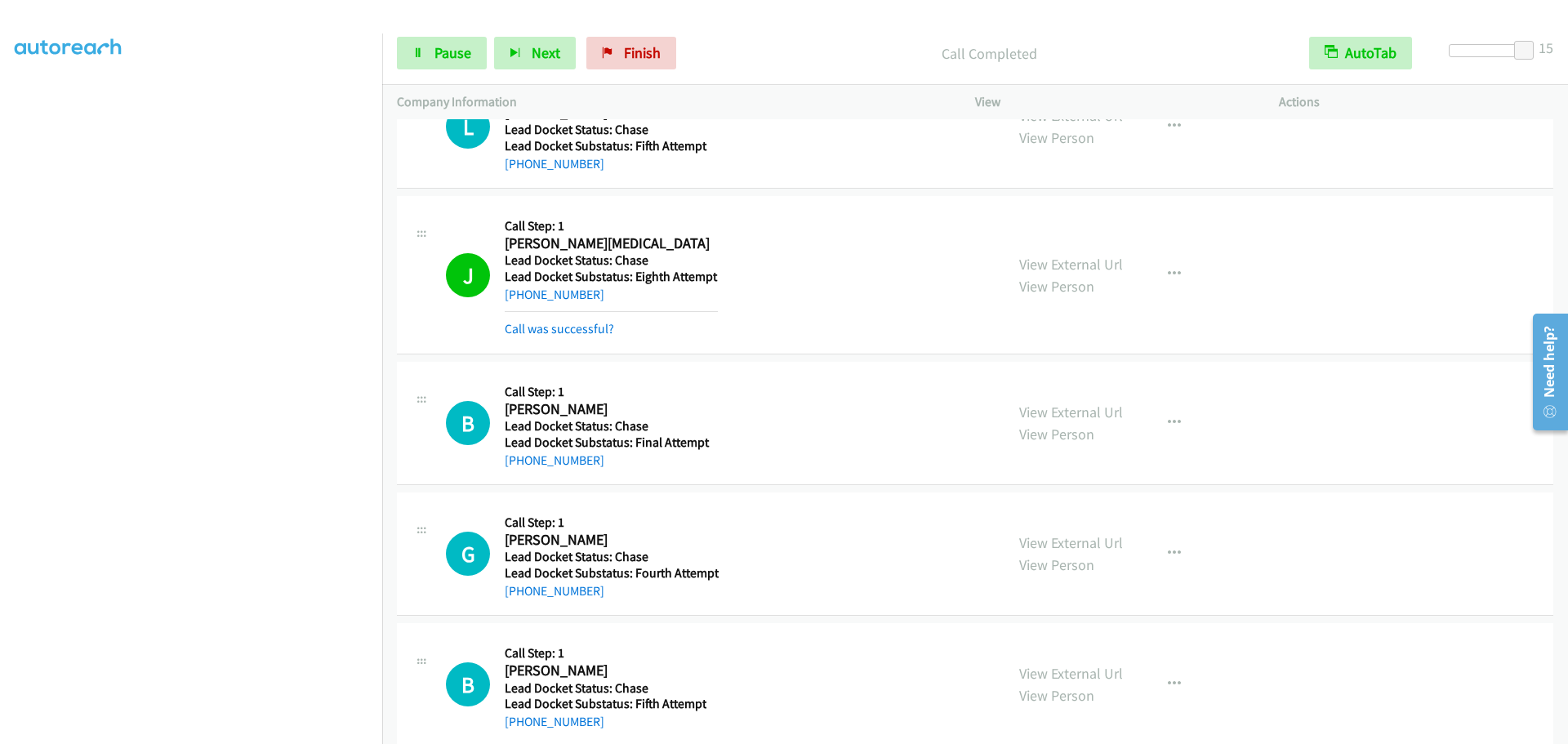
scroll to position [1469, 0]
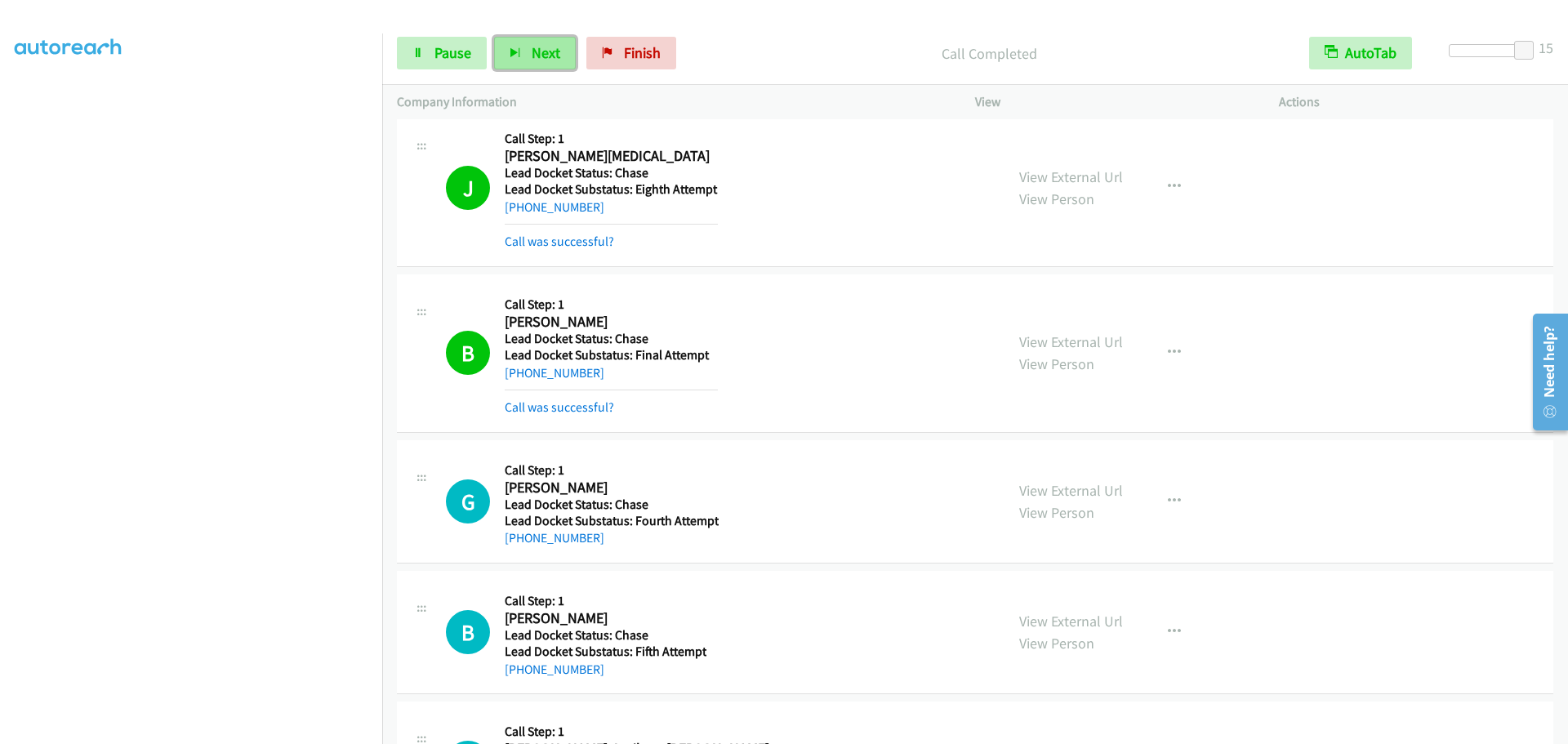
click at [532, 53] on span "Next" at bounding box center [546, 52] width 29 height 19
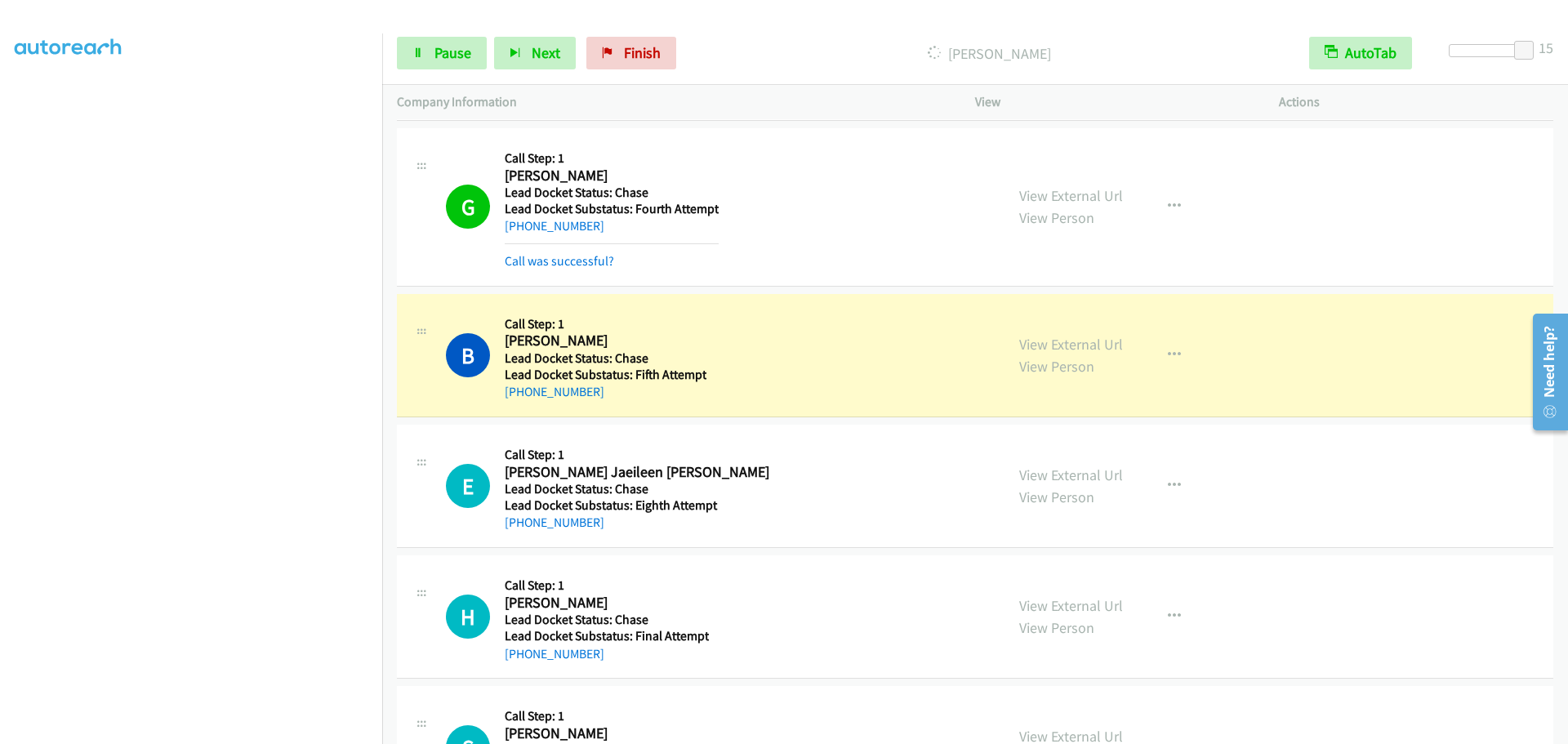
scroll to position [1797, 0]
